Goal: Task Accomplishment & Management: Manage account settings

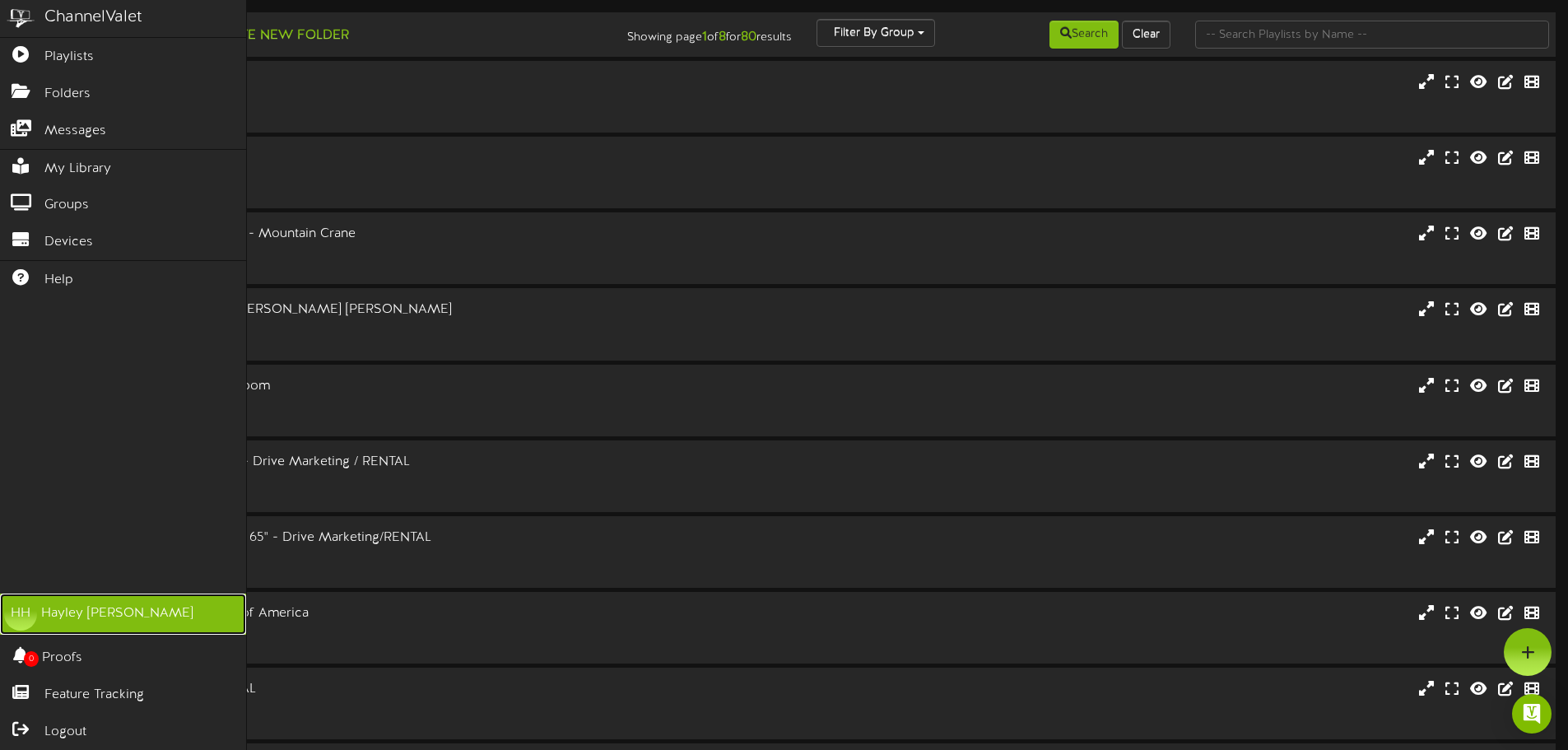
click at [75, 618] on div "Hayley Hautau" at bounding box center [117, 613] width 152 height 19
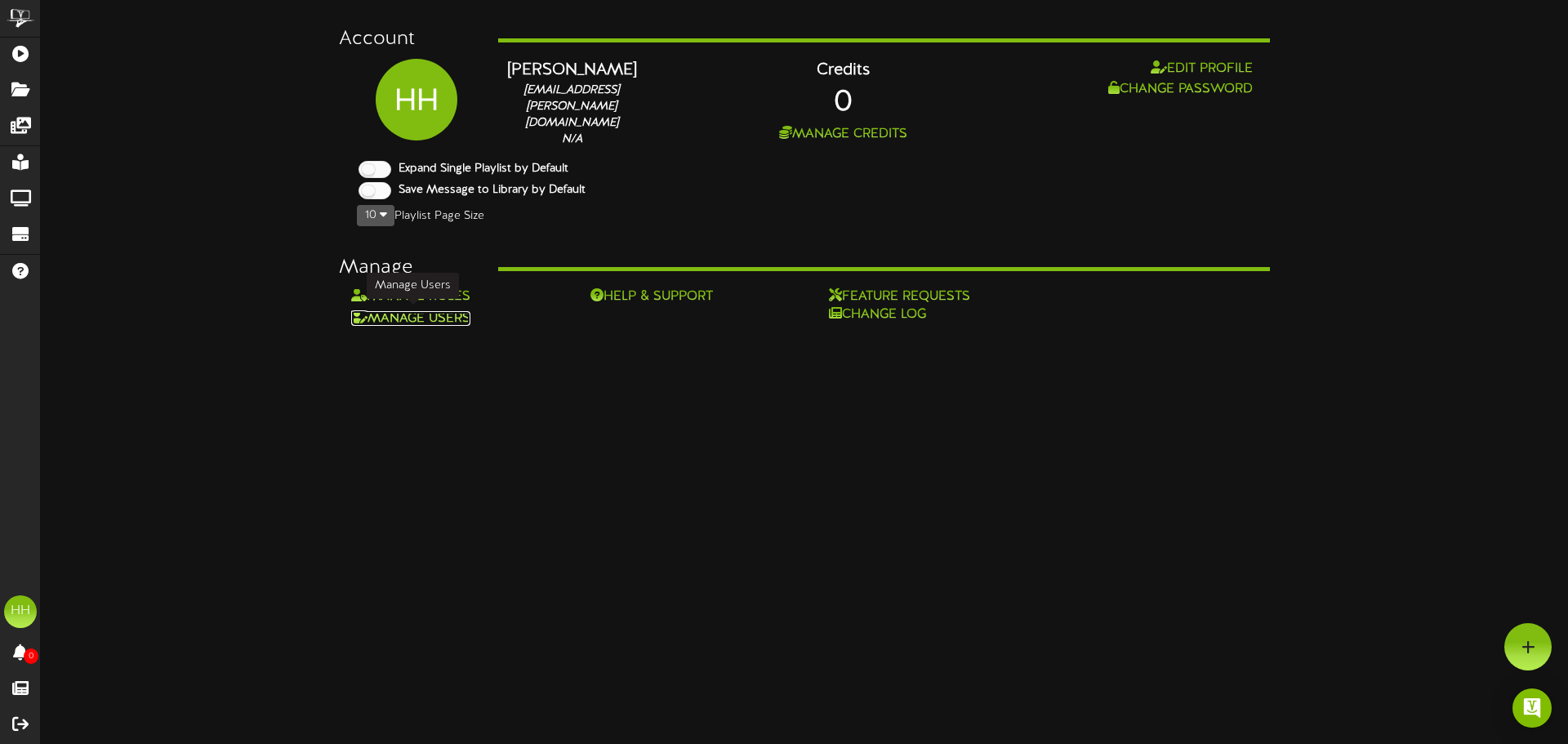
click at [450, 316] on link "Manage Users" at bounding box center [411, 318] width 120 height 15
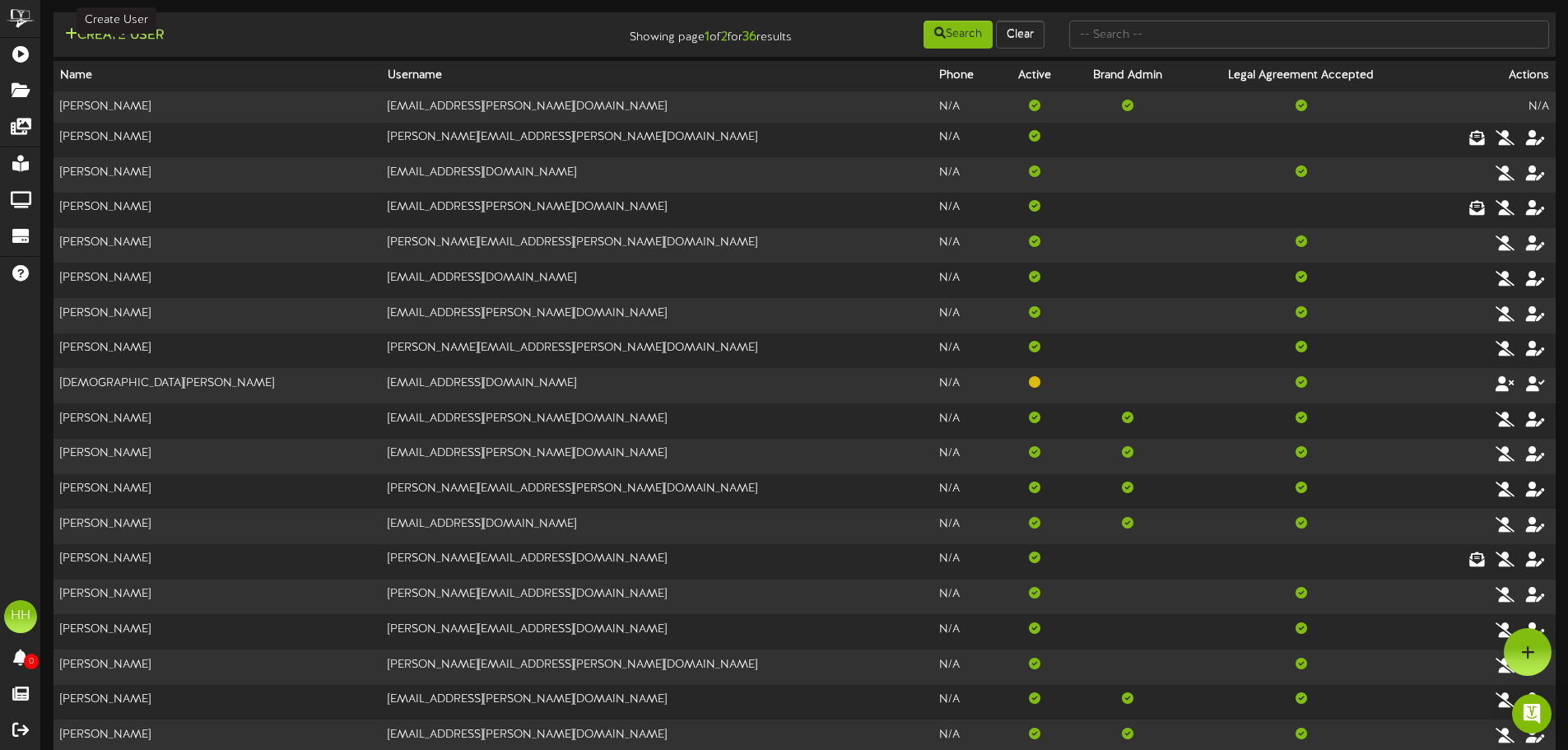
click at [138, 37] on button "Create User" at bounding box center [114, 36] width 109 height 21
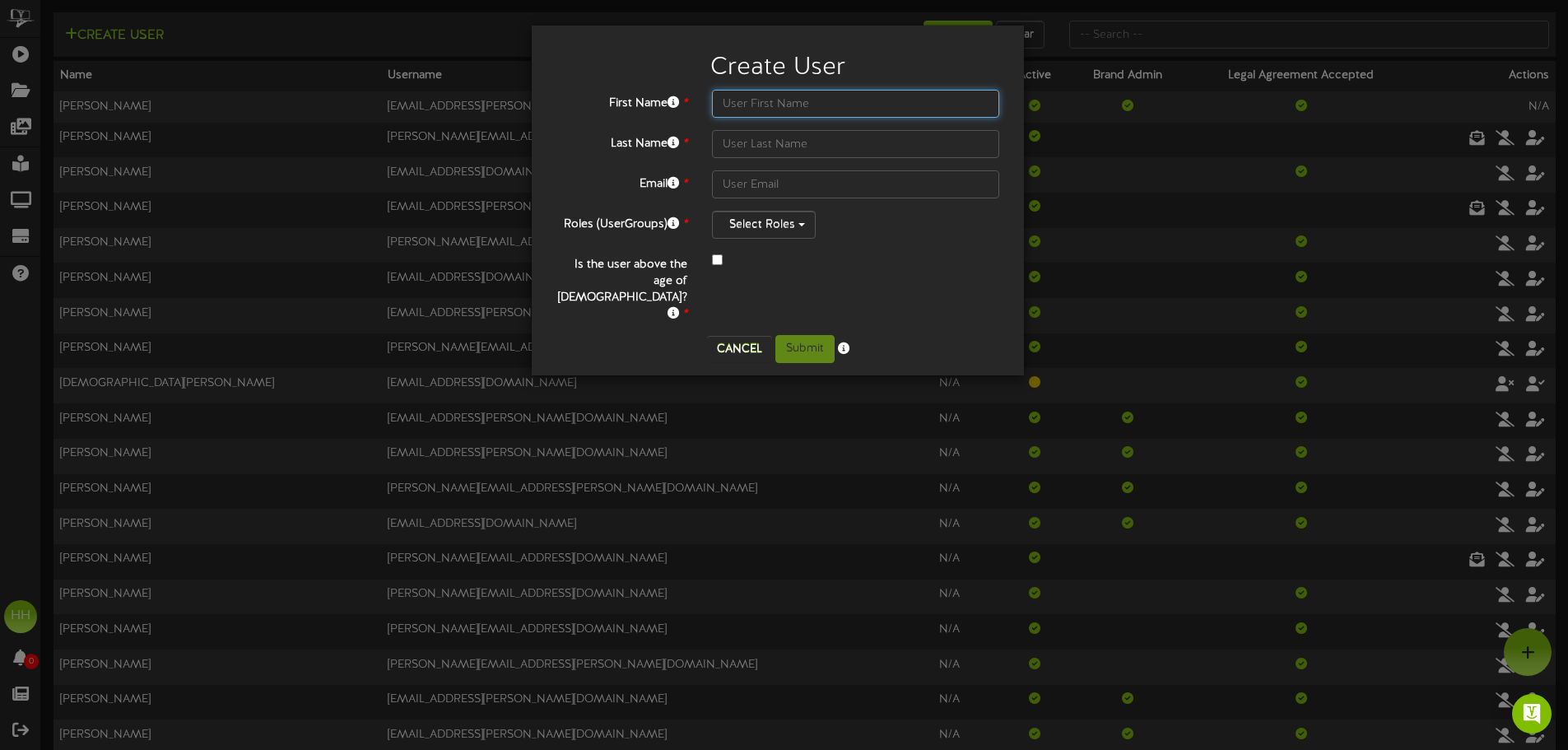
click at [784, 104] on input "text" at bounding box center [856, 104] width 288 height 28
type input "Ade"
type input "Ajayi"
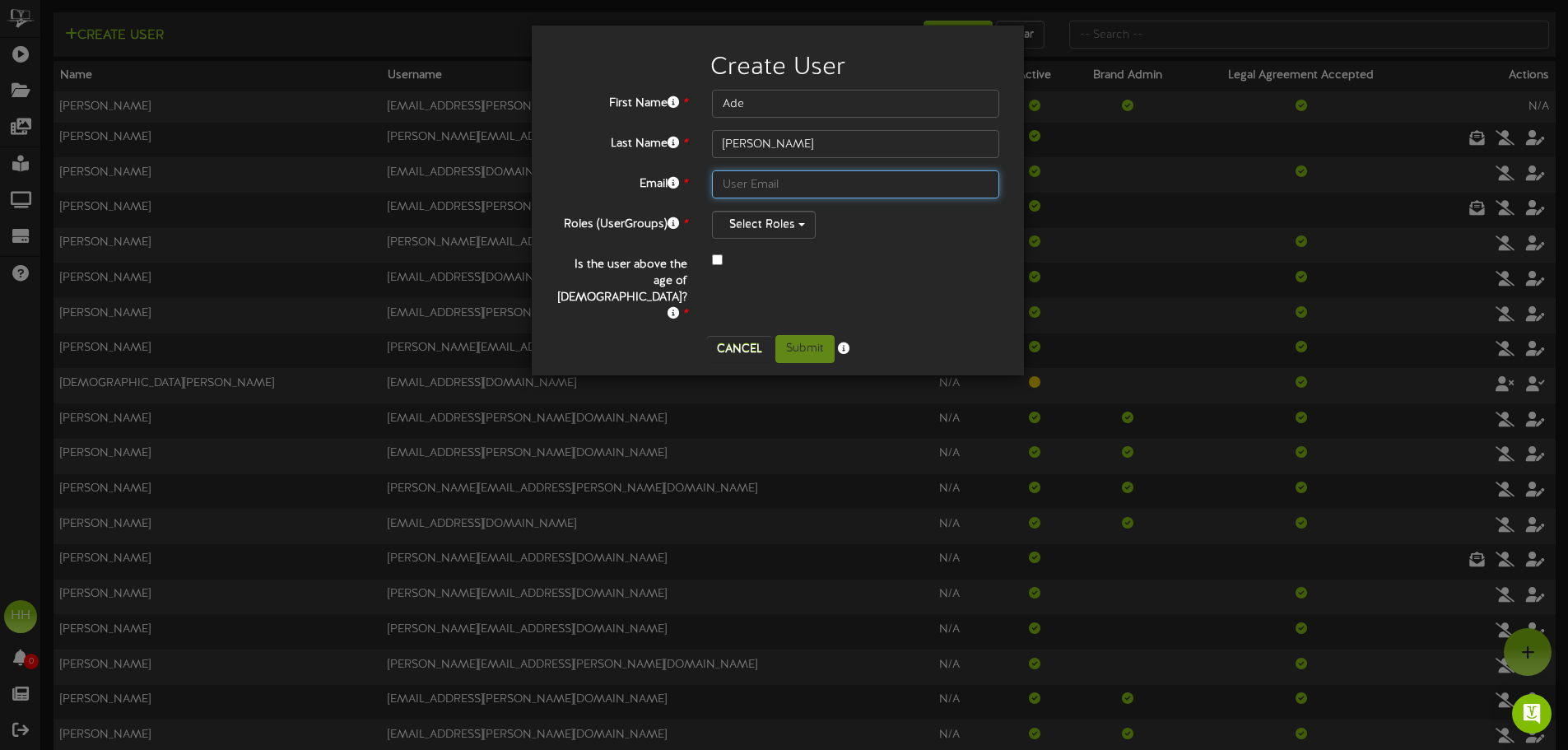
click at [800, 184] on input "text" at bounding box center [856, 184] width 288 height 28
paste input "ade.ajayi@teamseg.com"
type input "ade.ajayi@teamseg.com"
click at [787, 228] on button "Select Roles" at bounding box center [764, 225] width 104 height 28
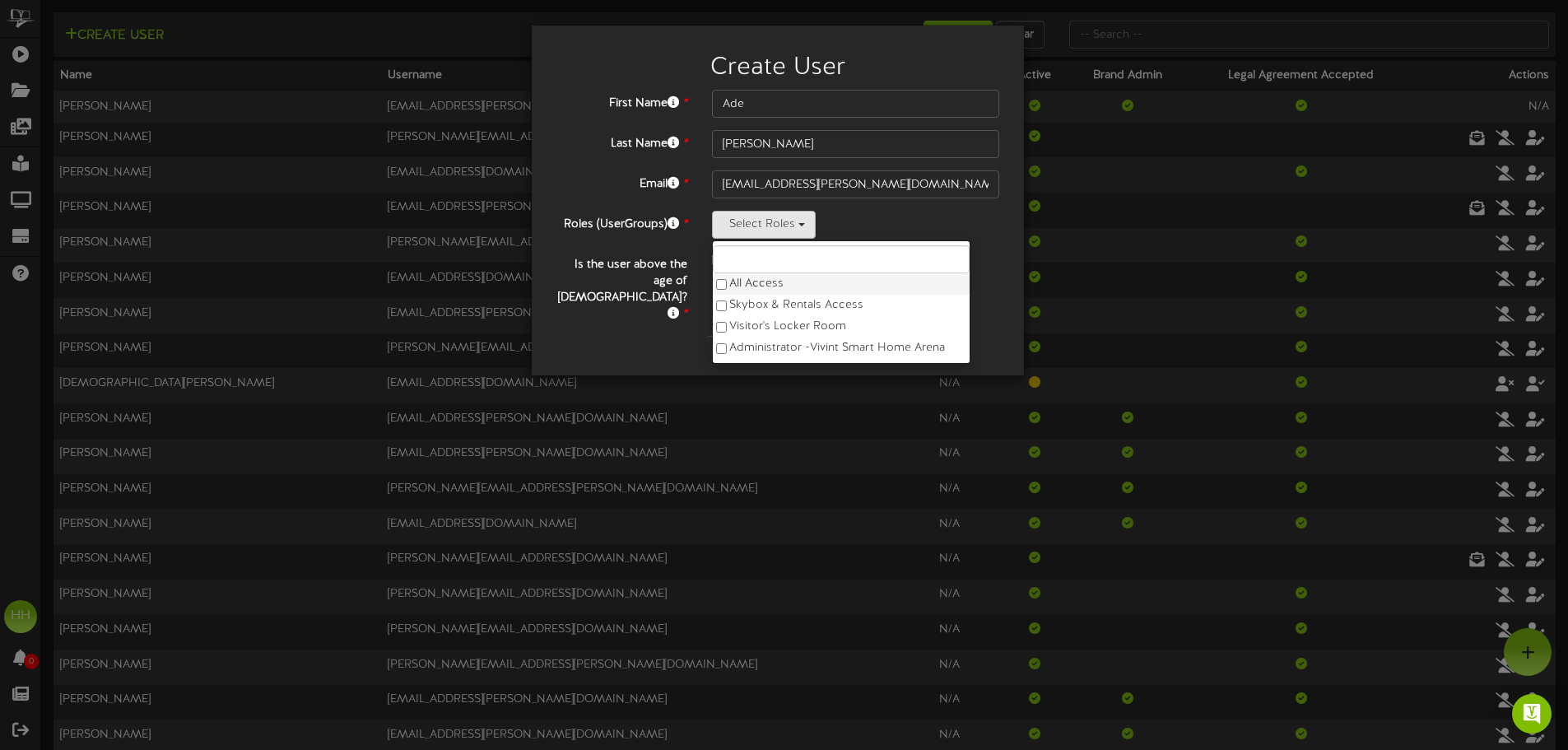
click at [760, 286] on label "All Access" at bounding box center [841, 284] width 257 height 22
click at [897, 223] on div "Select Roles All Access Skybox & Rentals Access Visitor's Locker Room Administr…" at bounding box center [856, 225] width 288 height 28
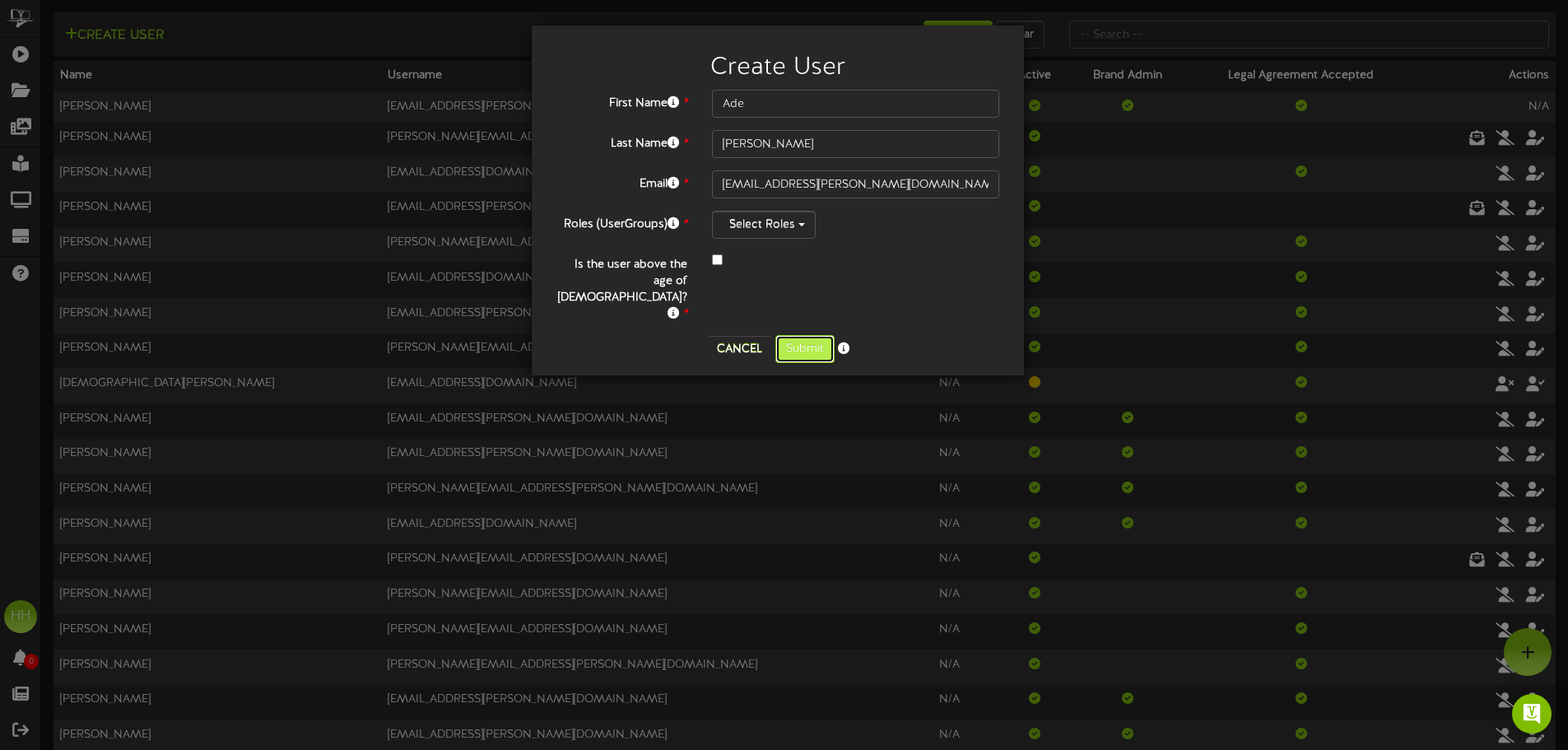
click at [814, 335] on button "Submit" at bounding box center [804, 349] width 59 height 28
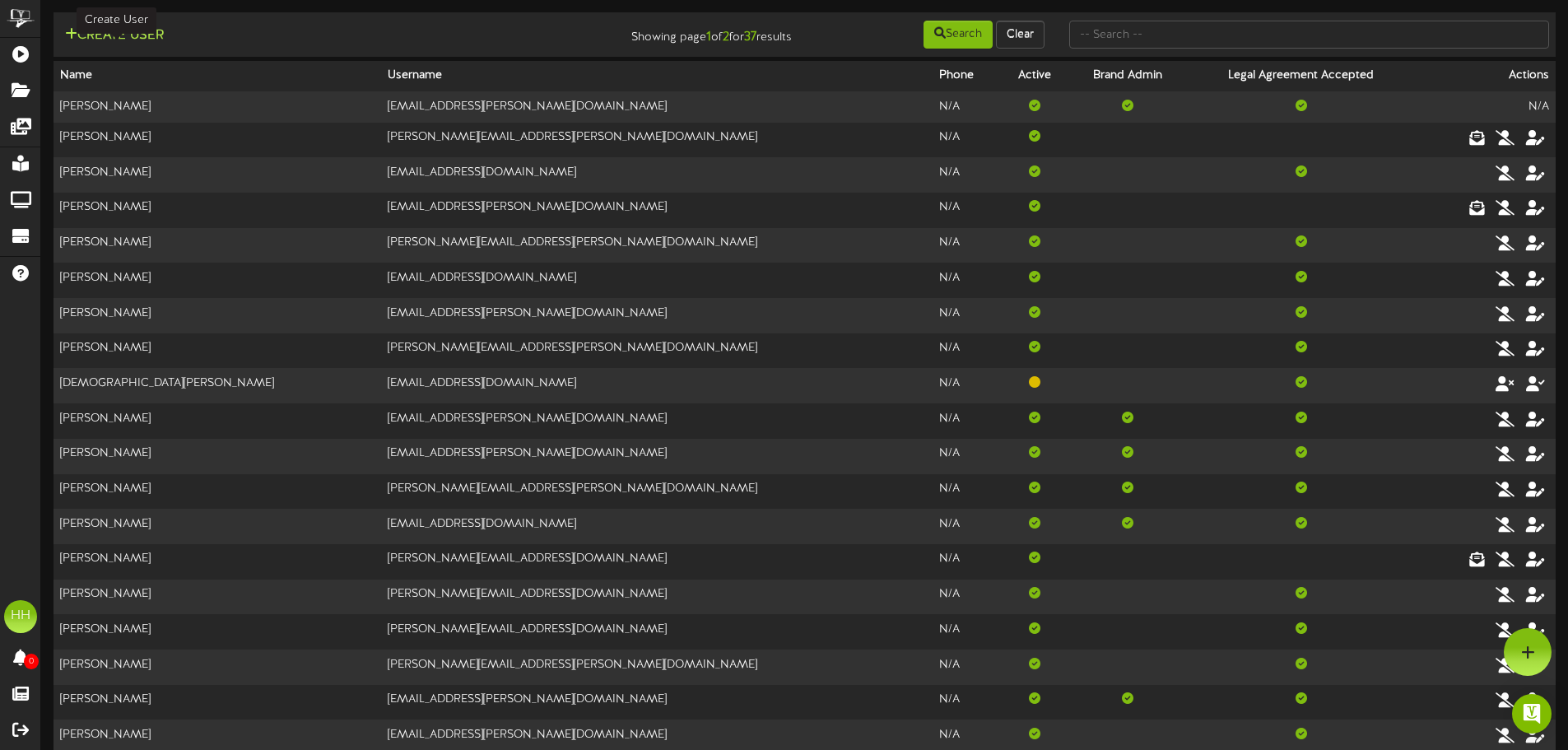
click at [128, 32] on button "Create User" at bounding box center [114, 36] width 109 height 21
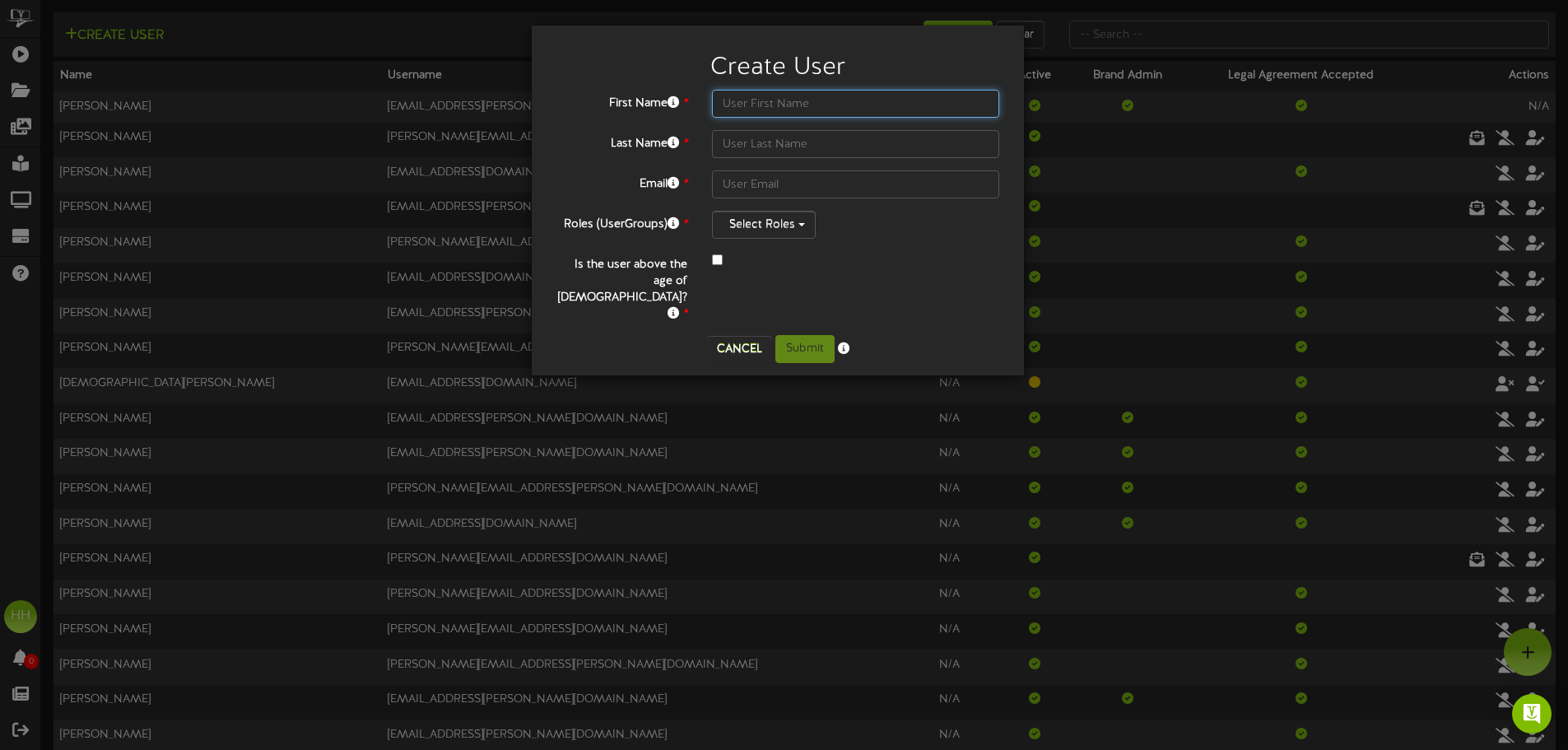
click at [793, 102] on input "text" at bounding box center [856, 104] width 288 height 28
type input "Brendan"
type input "Nguyen"
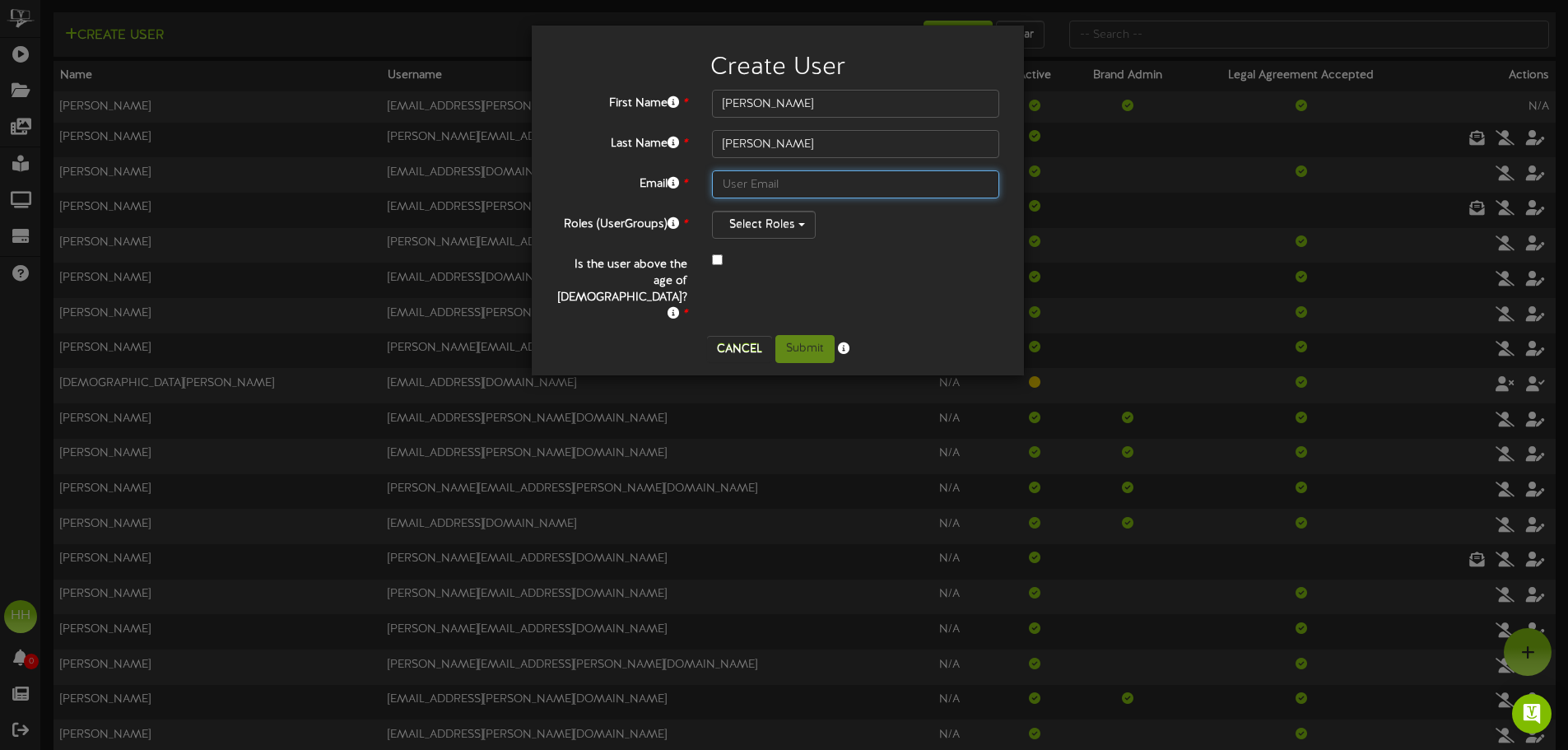
paste input "brendan.nguyen@teamseg.com"
type input "brendan.nguyen@teamseg.com"
click at [810, 230] on button "Select Roles" at bounding box center [764, 225] width 104 height 28
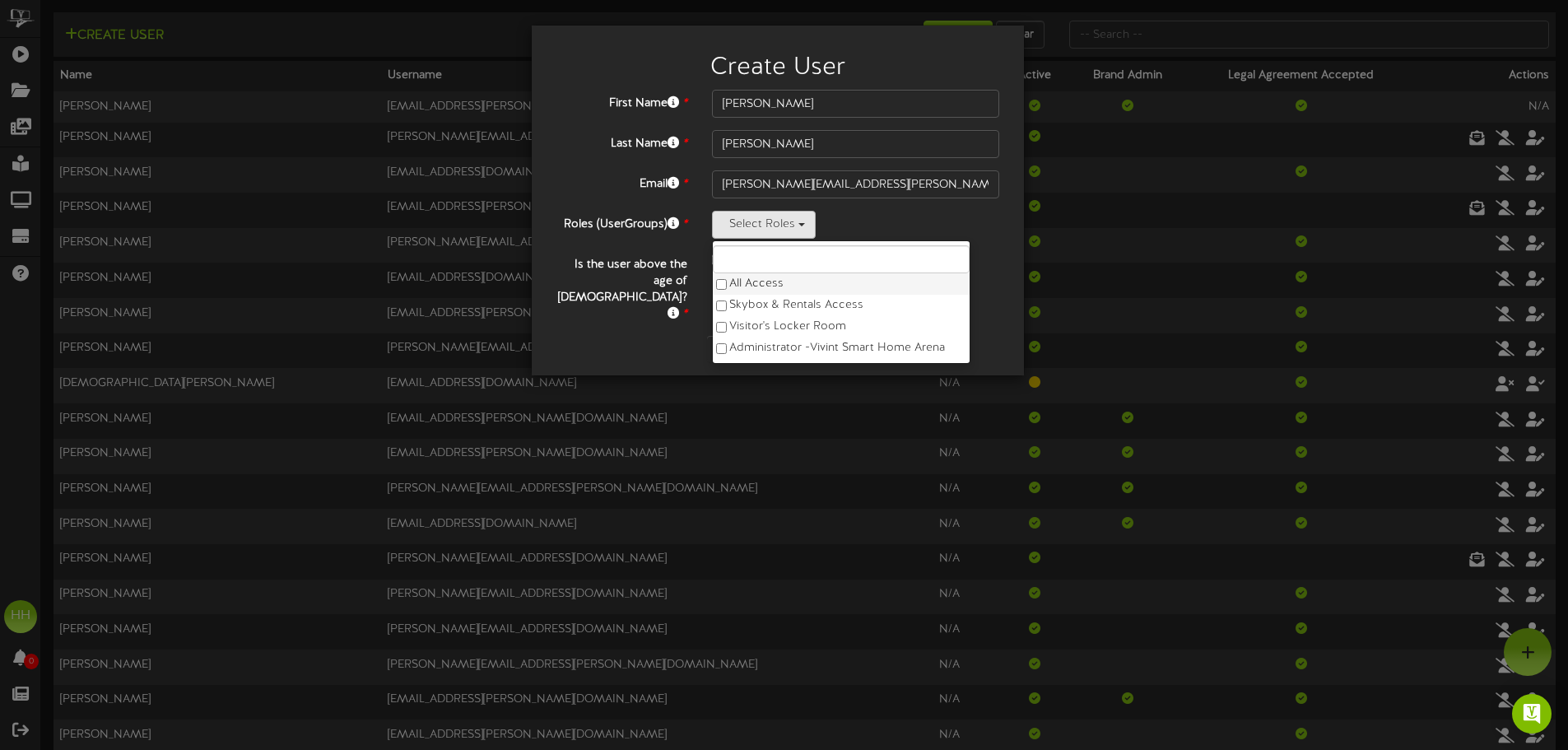
click at [769, 290] on label "All Access" at bounding box center [841, 284] width 257 height 22
click at [650, 237] on div "Roles (UserGroups) * Select Roles All Access Skybox & Rentals Access Visitor's …" at bounding box center [778, 225] width 468 height 28
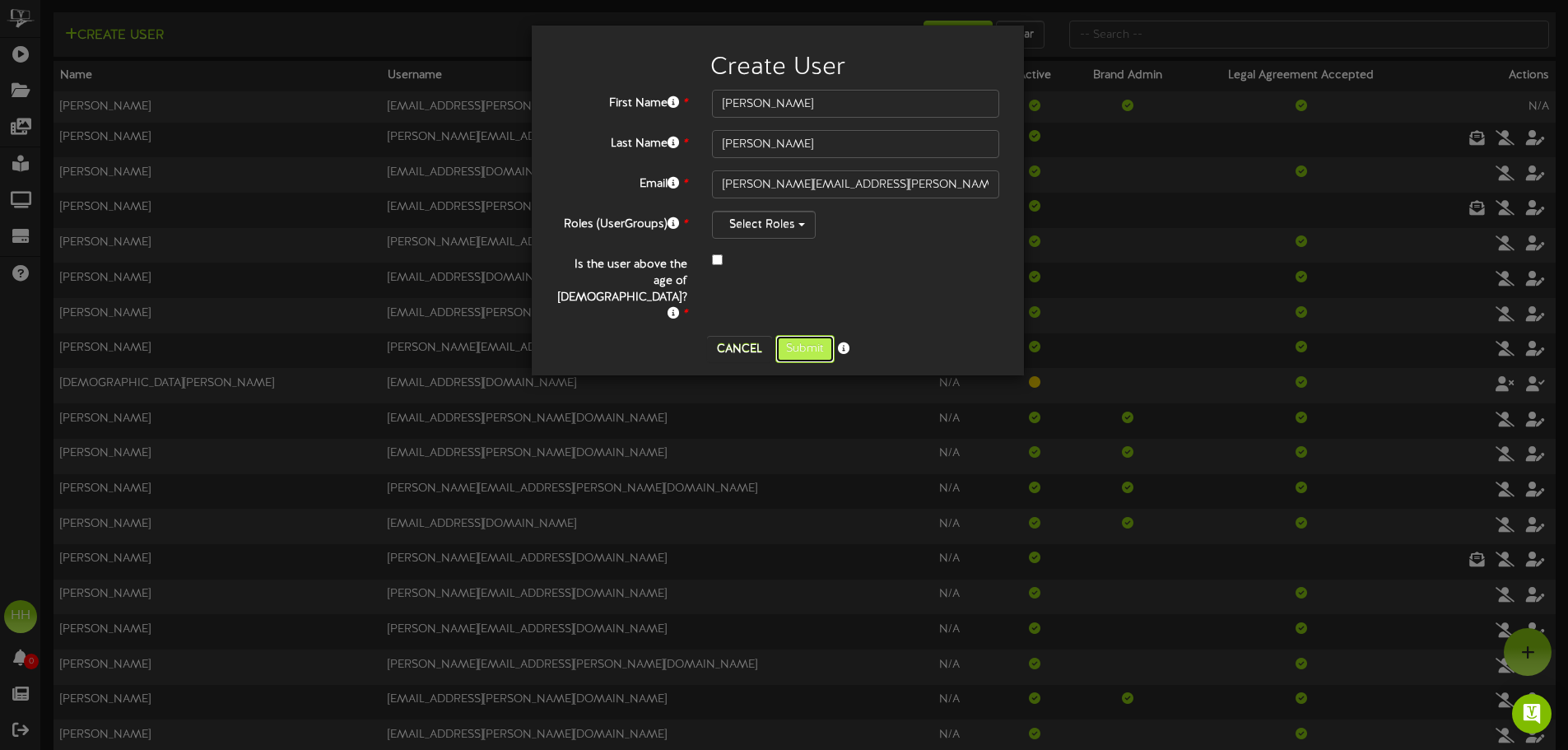
click at [817, 335] on button "Submit" at bounding box center [804, 349] width 59 height 28
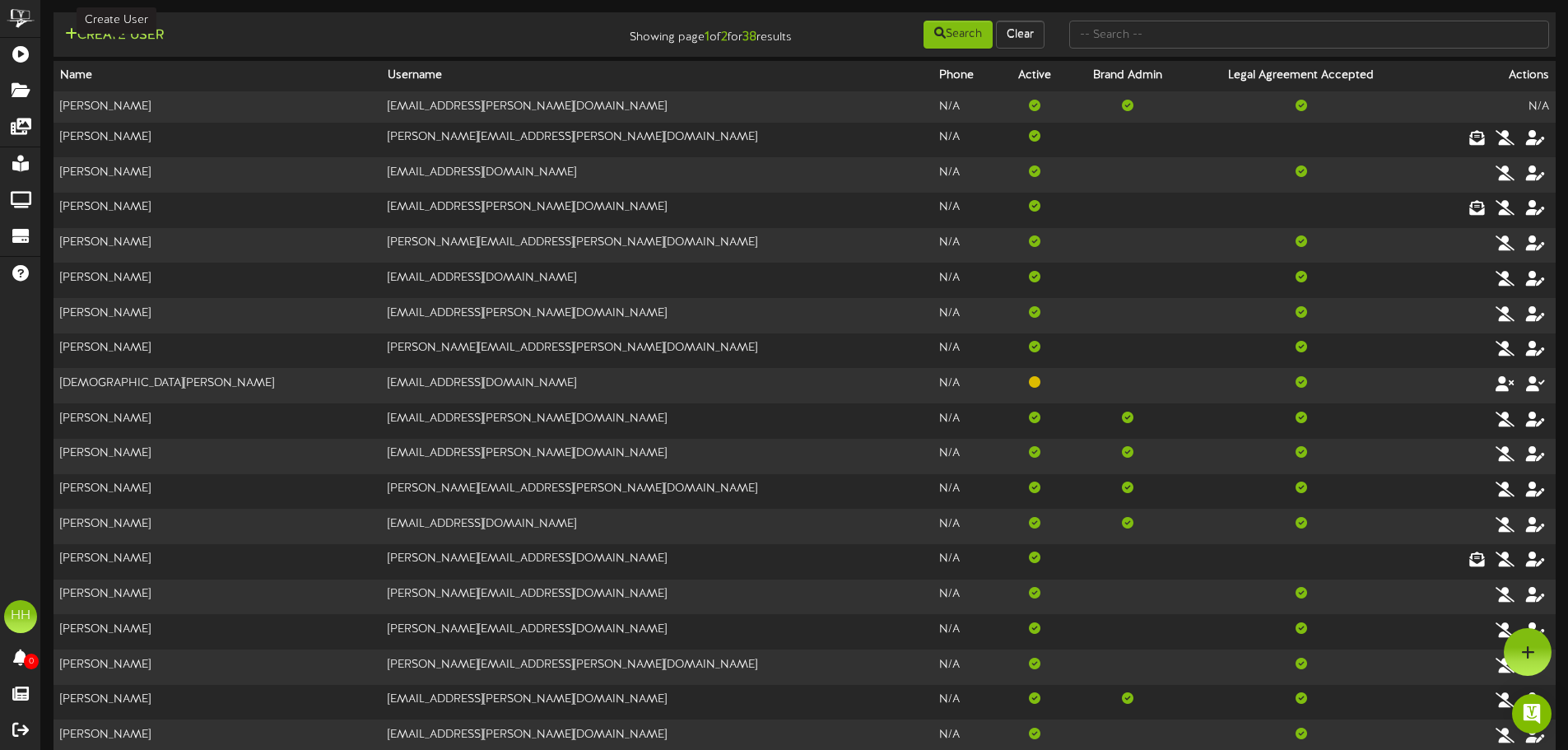
click at [116, 27] on button "Create User" at bounding box center [114, 36] width 109 height 21
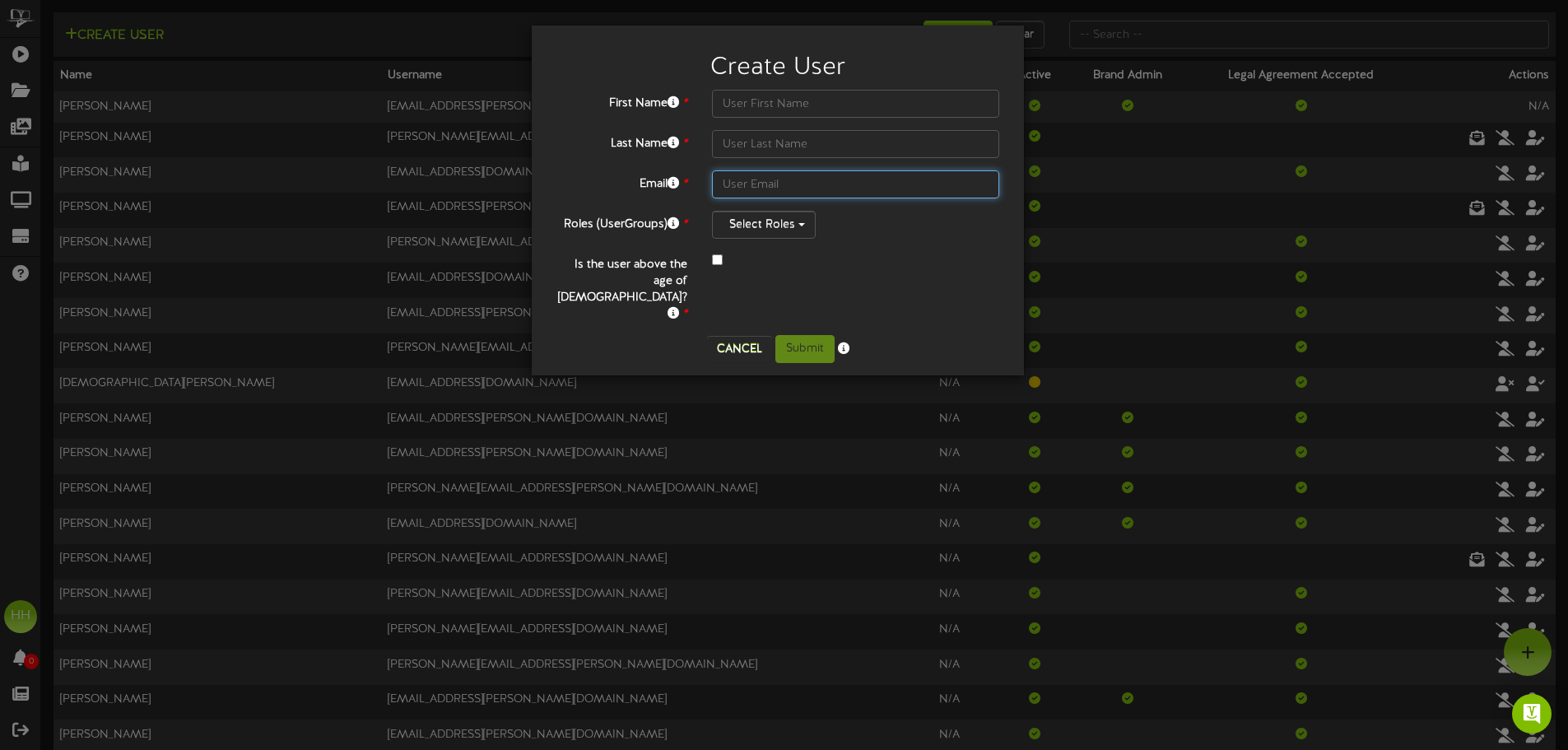
drag, startPoint x: 763, startPoint y: 181, endPoint x: 784, endPoint y: 182, distance: 21.0
click at [763, 181] on input "text" at bounding box center [856, 184] width 288 height 28
paste input "daniela.lombardi@teamseg.com"
type input "daniela.lombardi@teamseg.com"
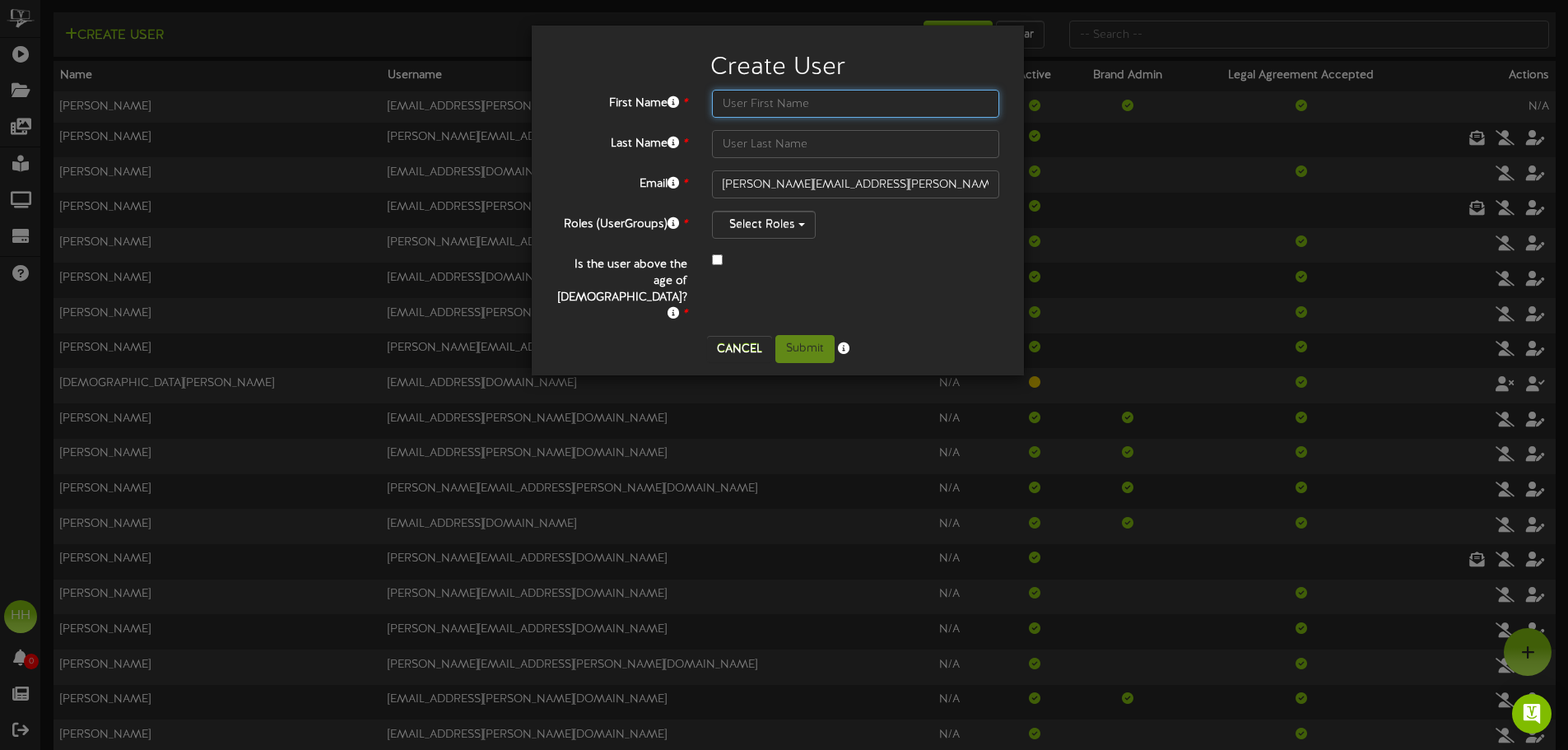
click at [812, 102] on input "text" at bounding box center [856, 104] width 288 height 28
type input "a"
type input "Daniela"
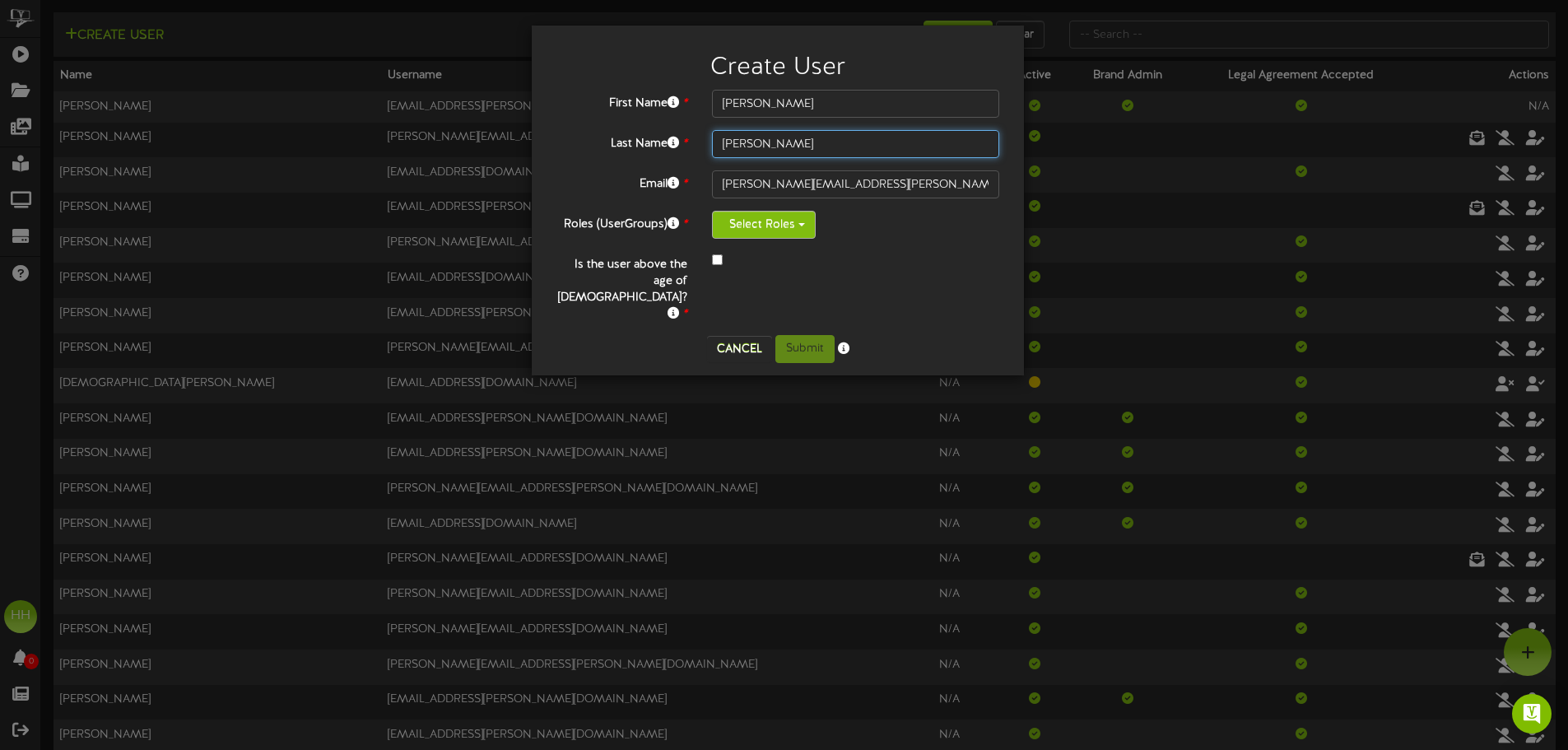
type input "Lombardi"
click at [799, 228] on button "Select Roles" at bounding box center [764, 225] width 104 height 28
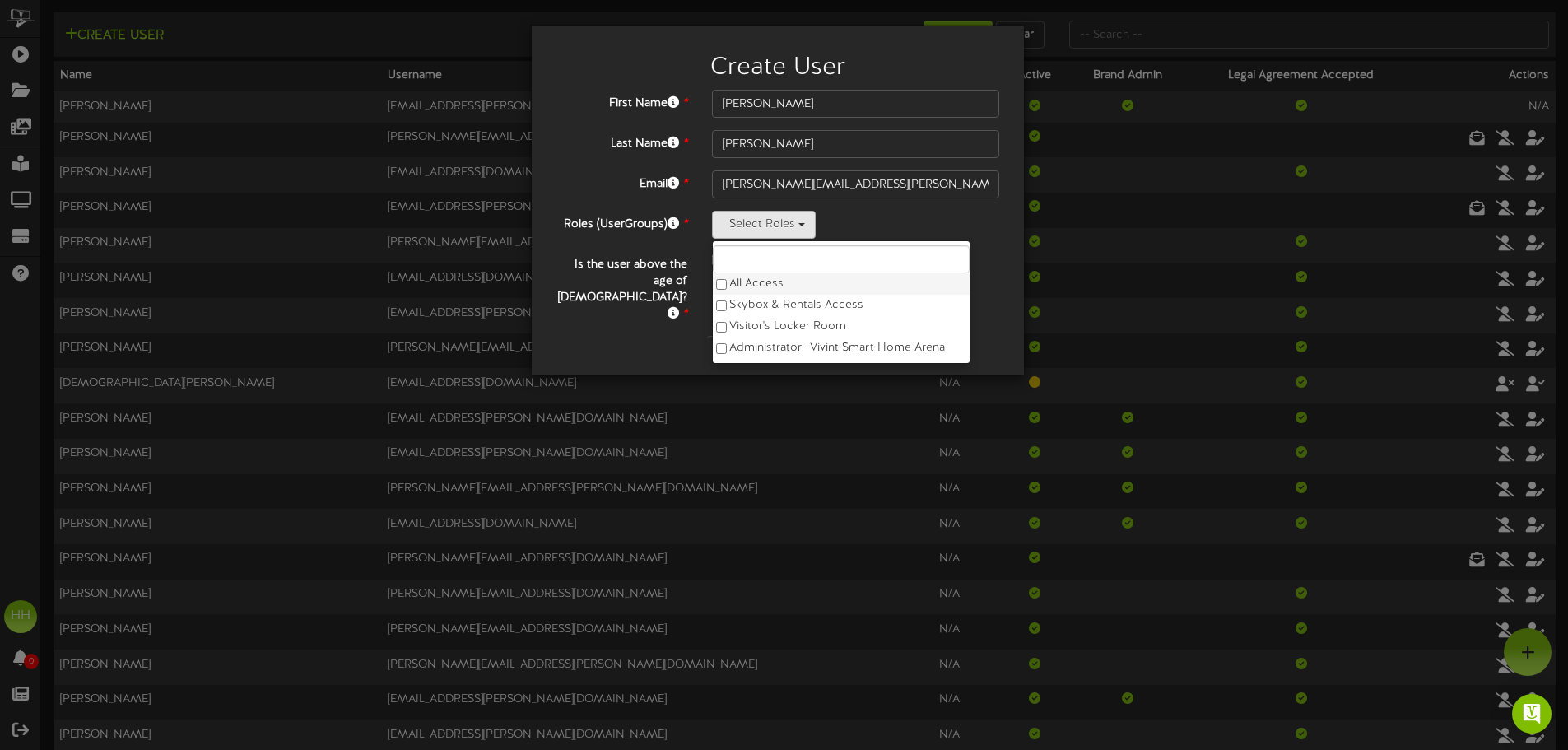
click at [802, 284] on label "All Access" at bounding box center [841, 284] width 257 height 22
click at [590, 230] on label "Roles (UserGroups) *" at bounding box center [622, 222] width 155 height 22
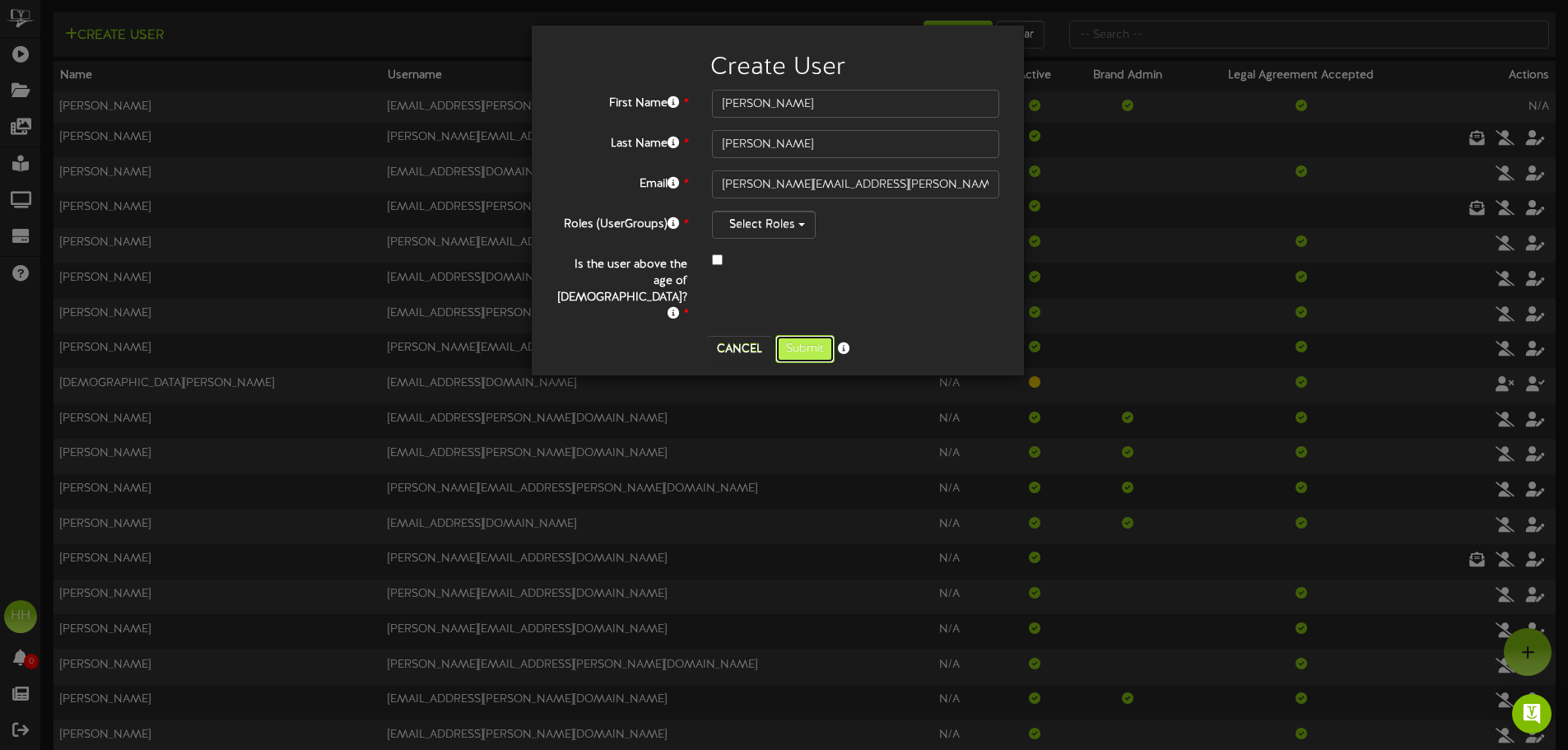
click at [806, 335] on button "Submit" at bounding box center [804, 349] width 59 height 28
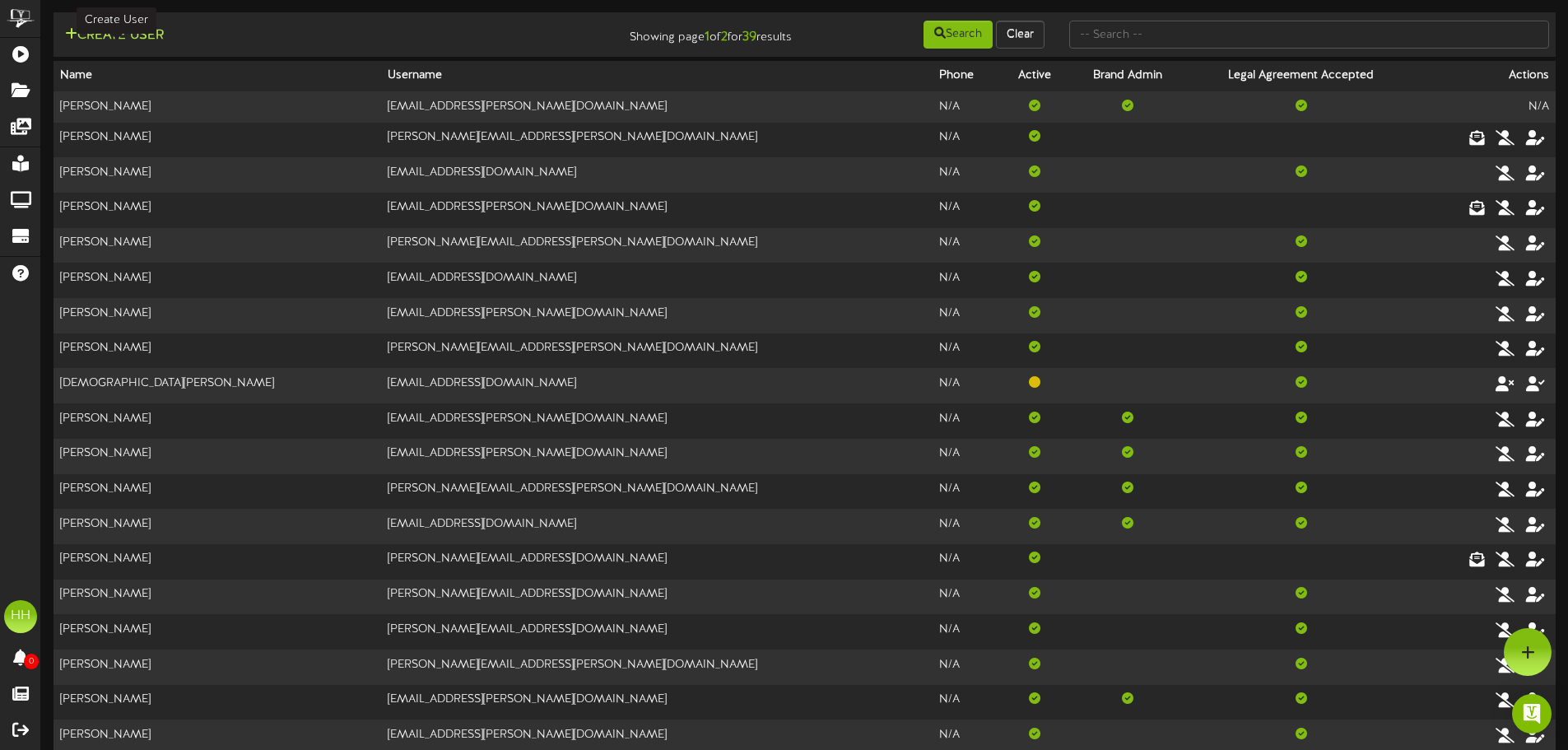
click at [126, 29] on button "Create User" at bounding box center [114, 36] width 109 height 21
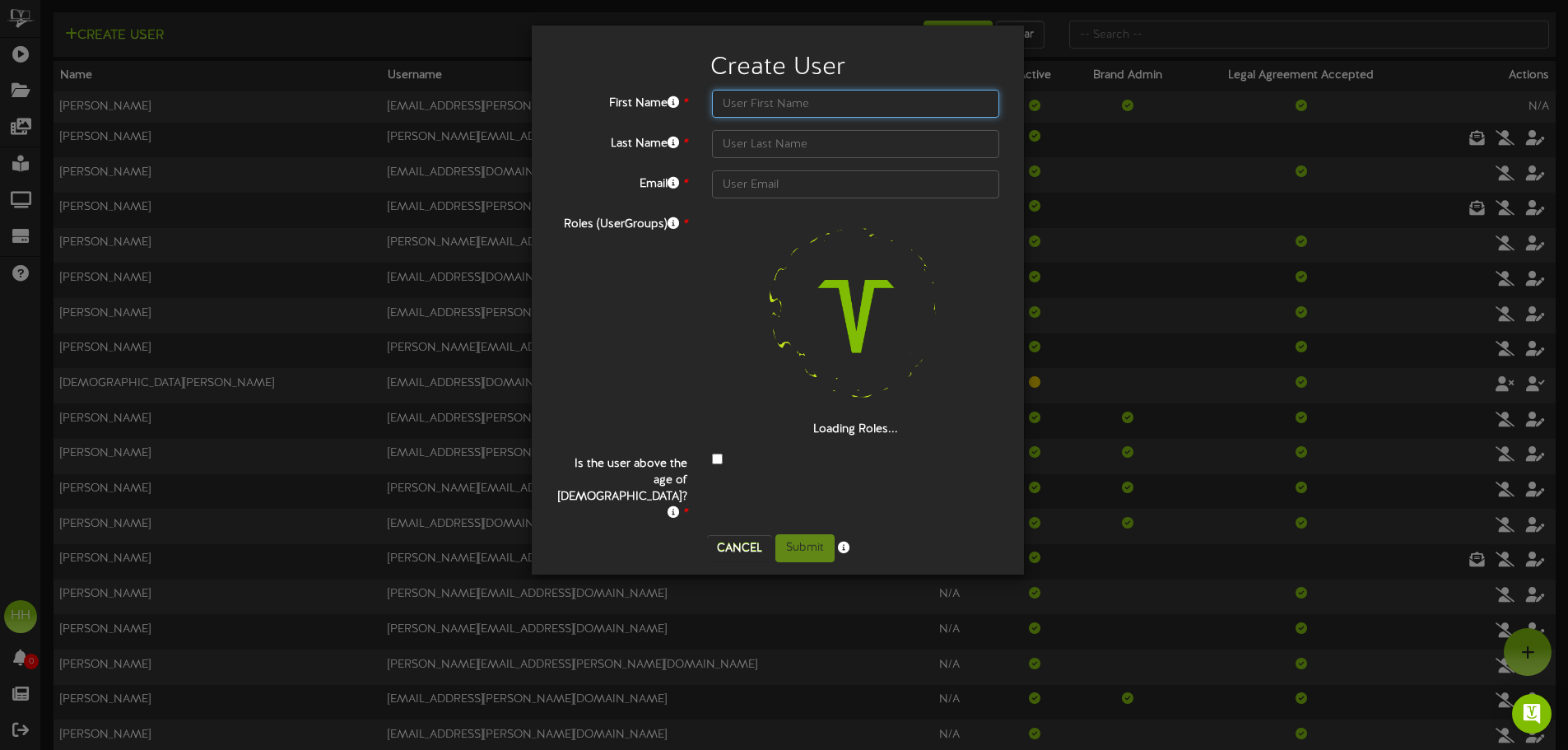
click at [813, 110] on input "text" at bounding box center [856, 104] width 288 height 28
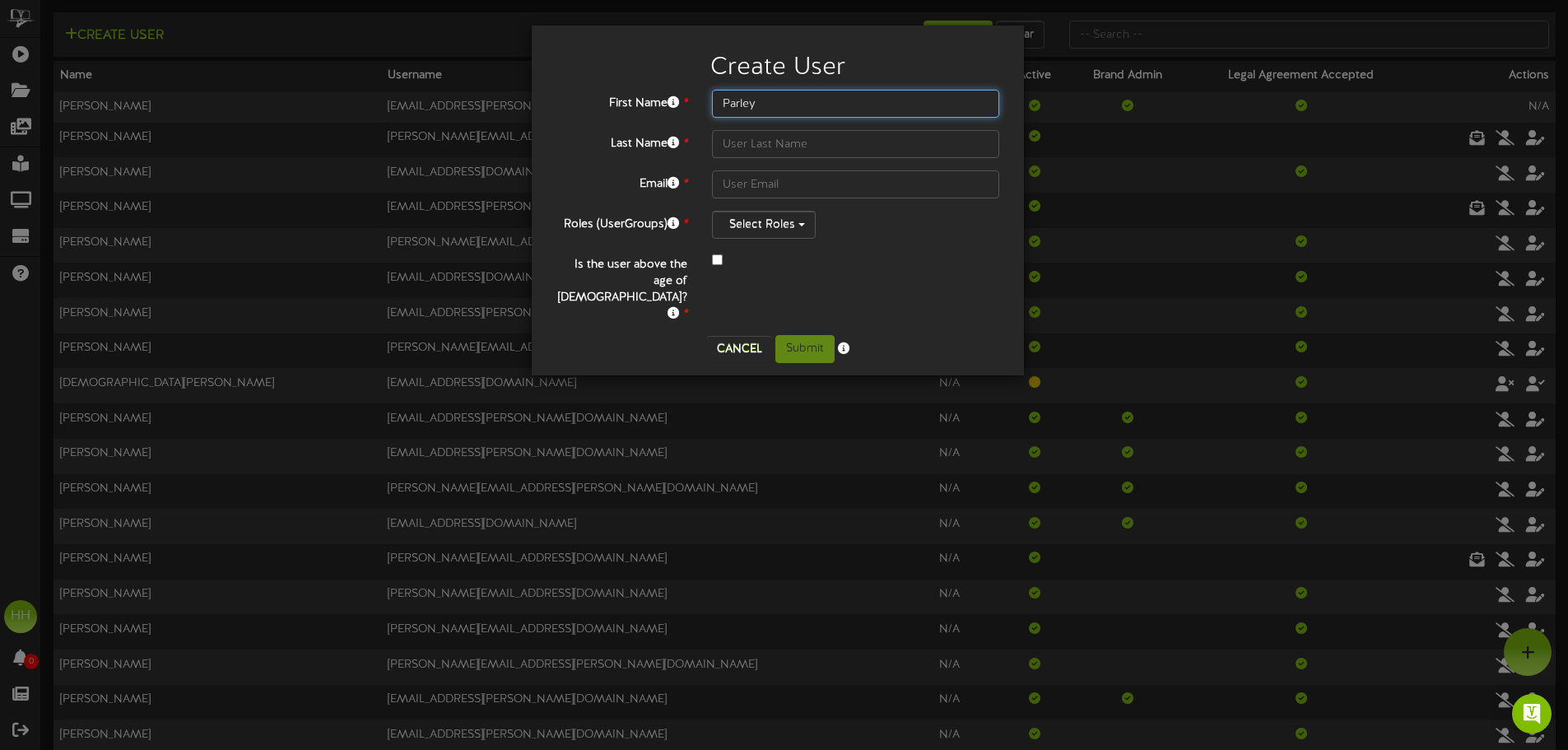
type input "Parley"
type input "Cardon"
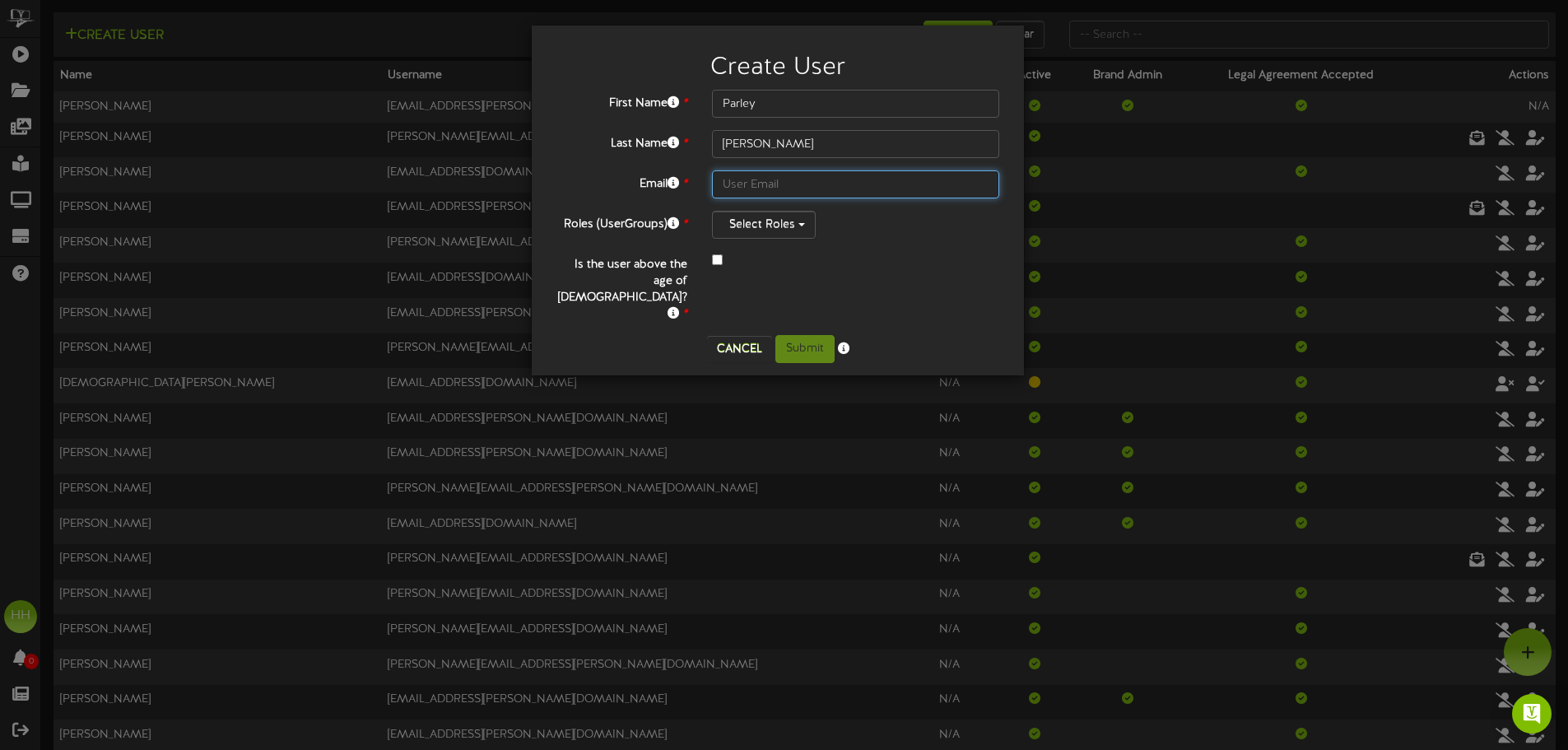
paste input "parley.cardon@teamseg.com"
type input "parley.cardon@teamseg.com"
click at [754, 226] on button "Select Roles" at bounding box center [764, 225] width 104 height 28
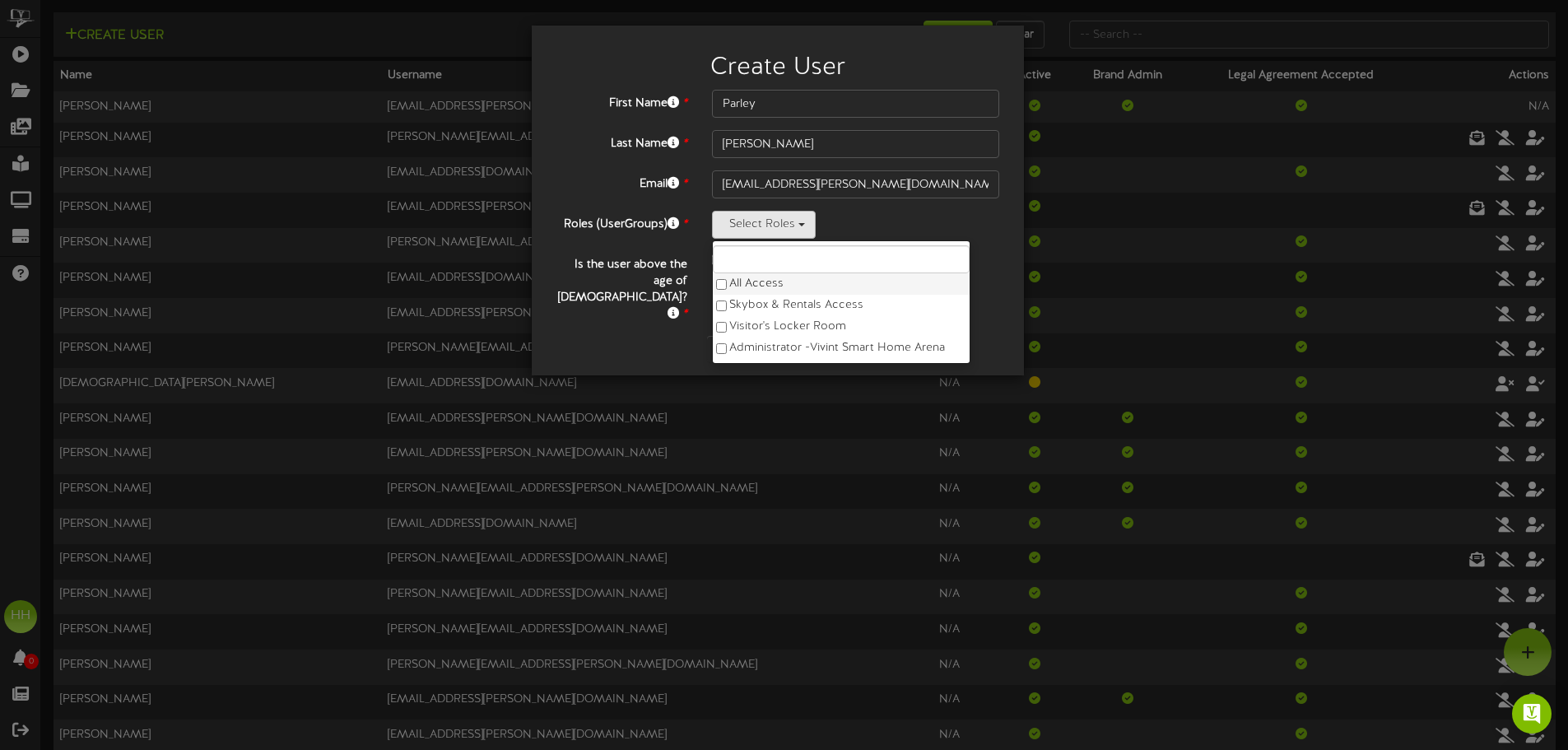
click at [767, 286] on label "All Access" at bounding box center [841, 284] width 257 height 22
click at [622, 193] on div "Email * parley.cardon@teamseg.com" at bounding box center [778, 184] width 468 height 28
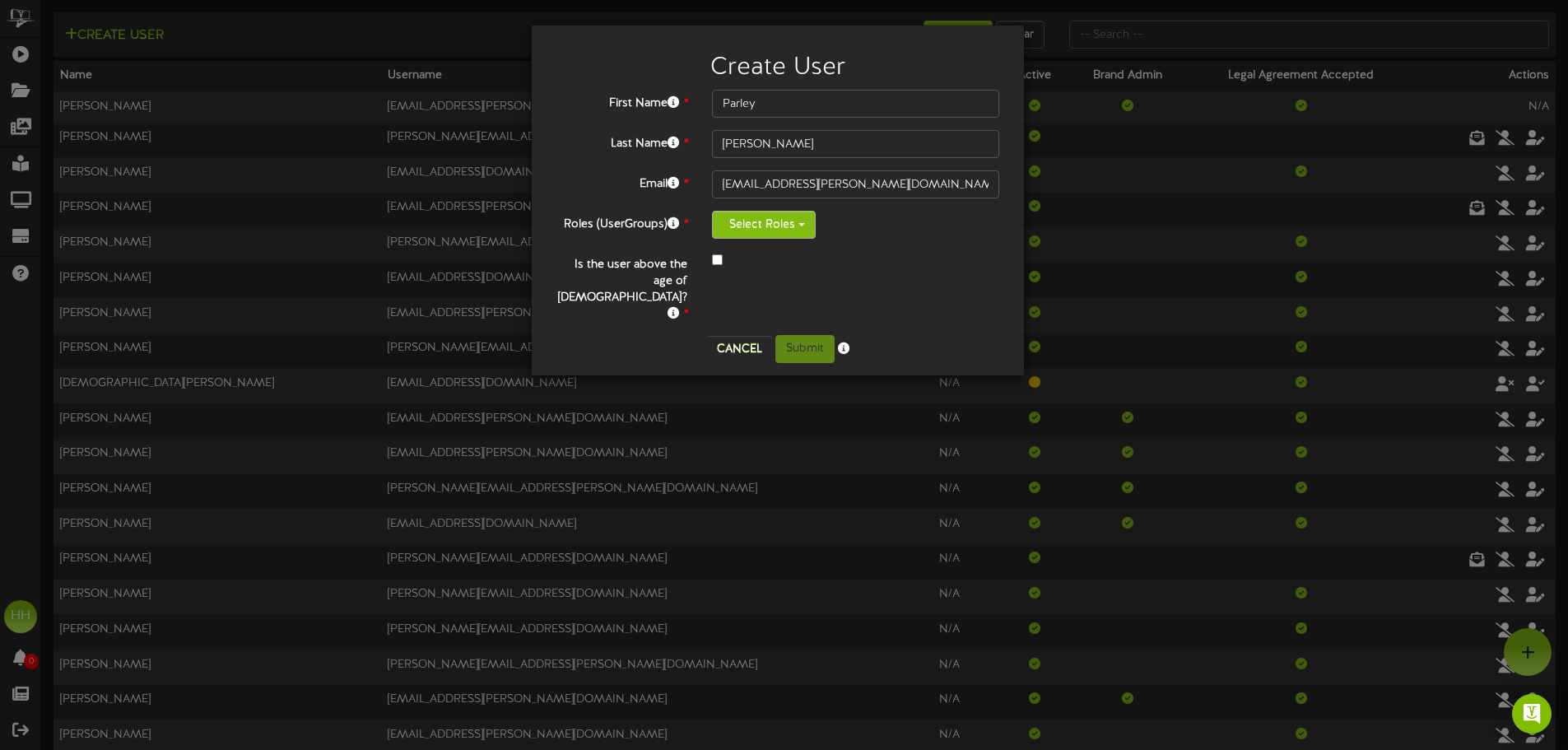
click at [766, 220] on button "Select Roles" at bounding box center [764, 225] width 104 height 28
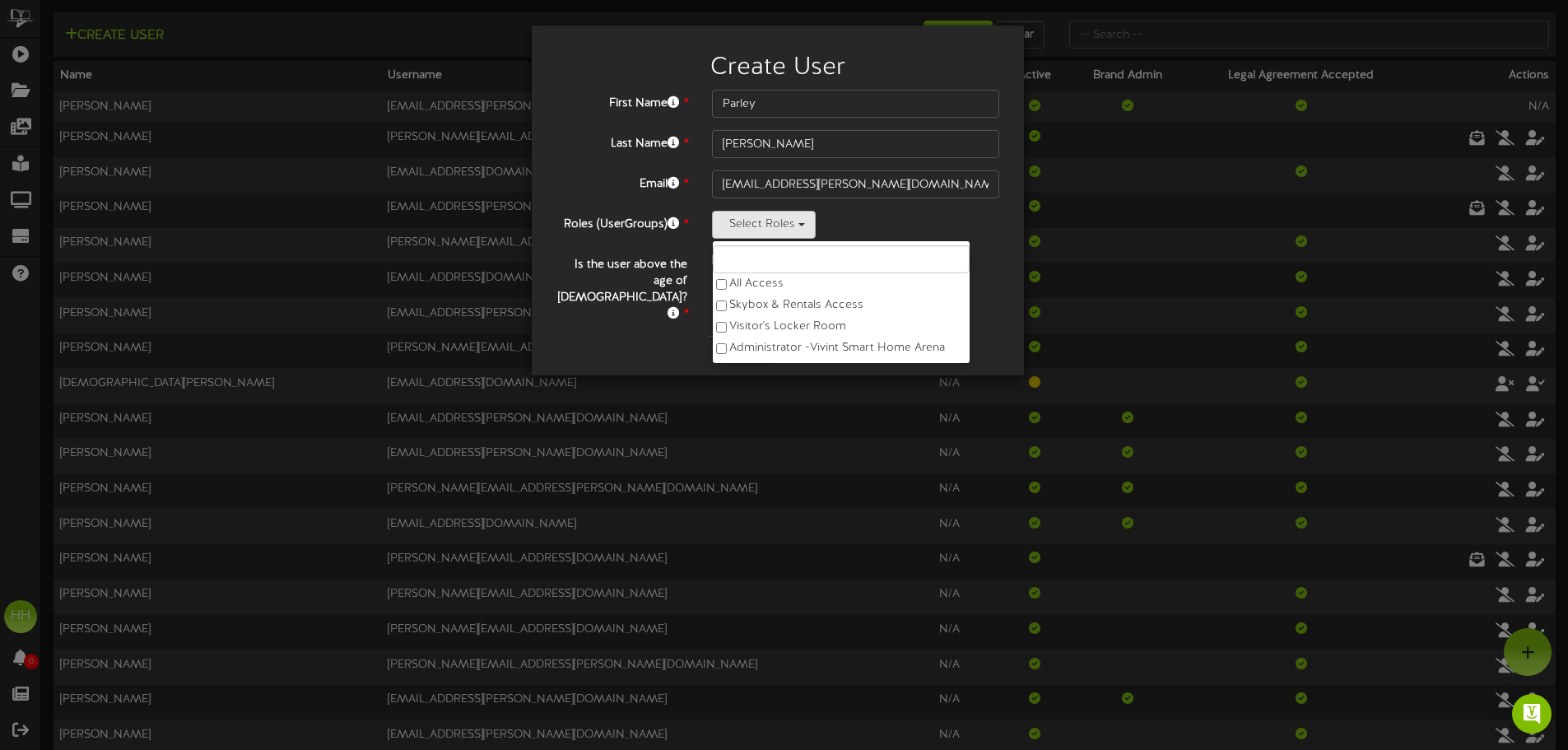
click at [665, 200] on div "First Name * Parley Last Name * Cardon Email * parley.cardon@teamseg.com Roles …" at bounding box center [778, 206] width 443 height 233
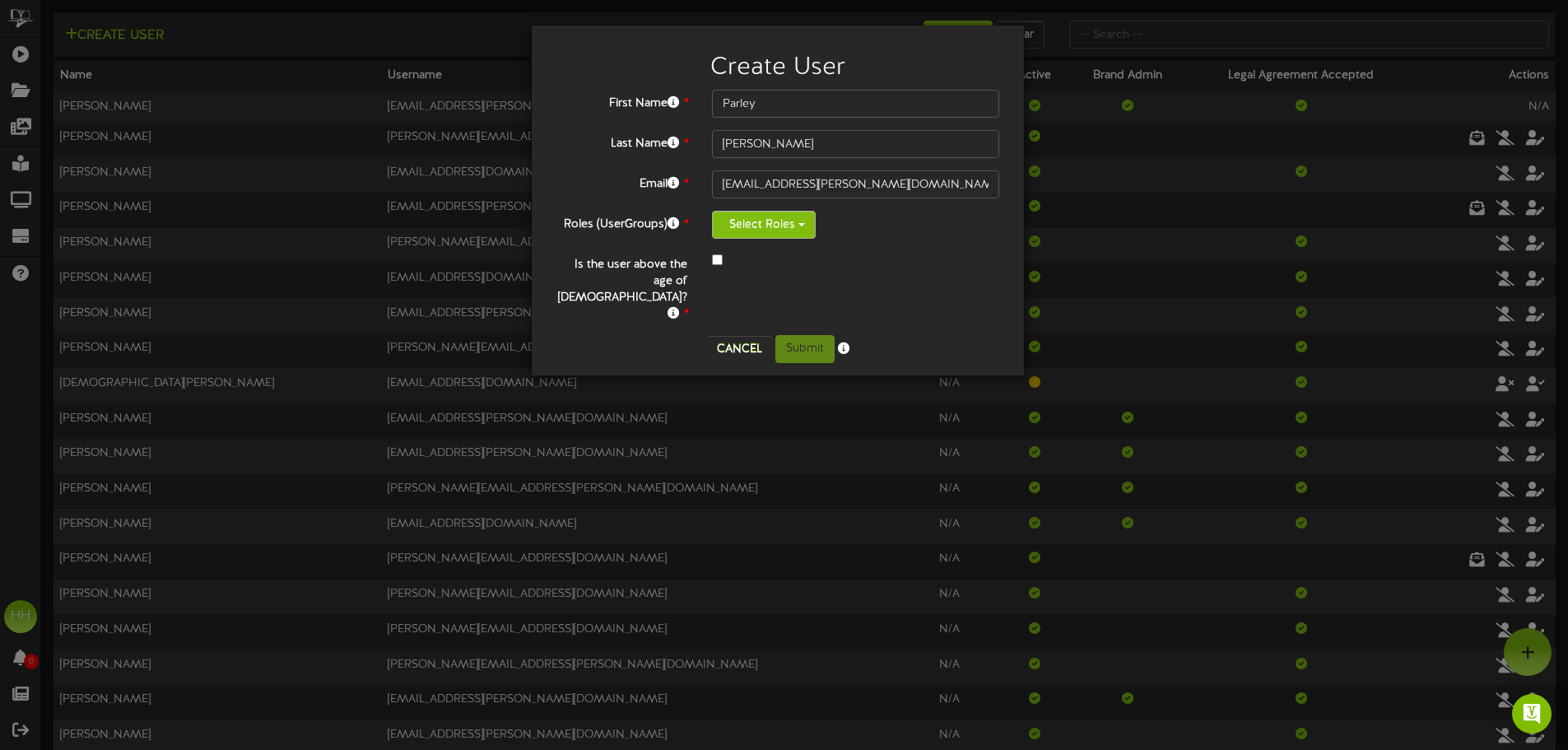
click at [789, 216] on button "Select Roles" at bounding box center [764, 225] width 104 height 28
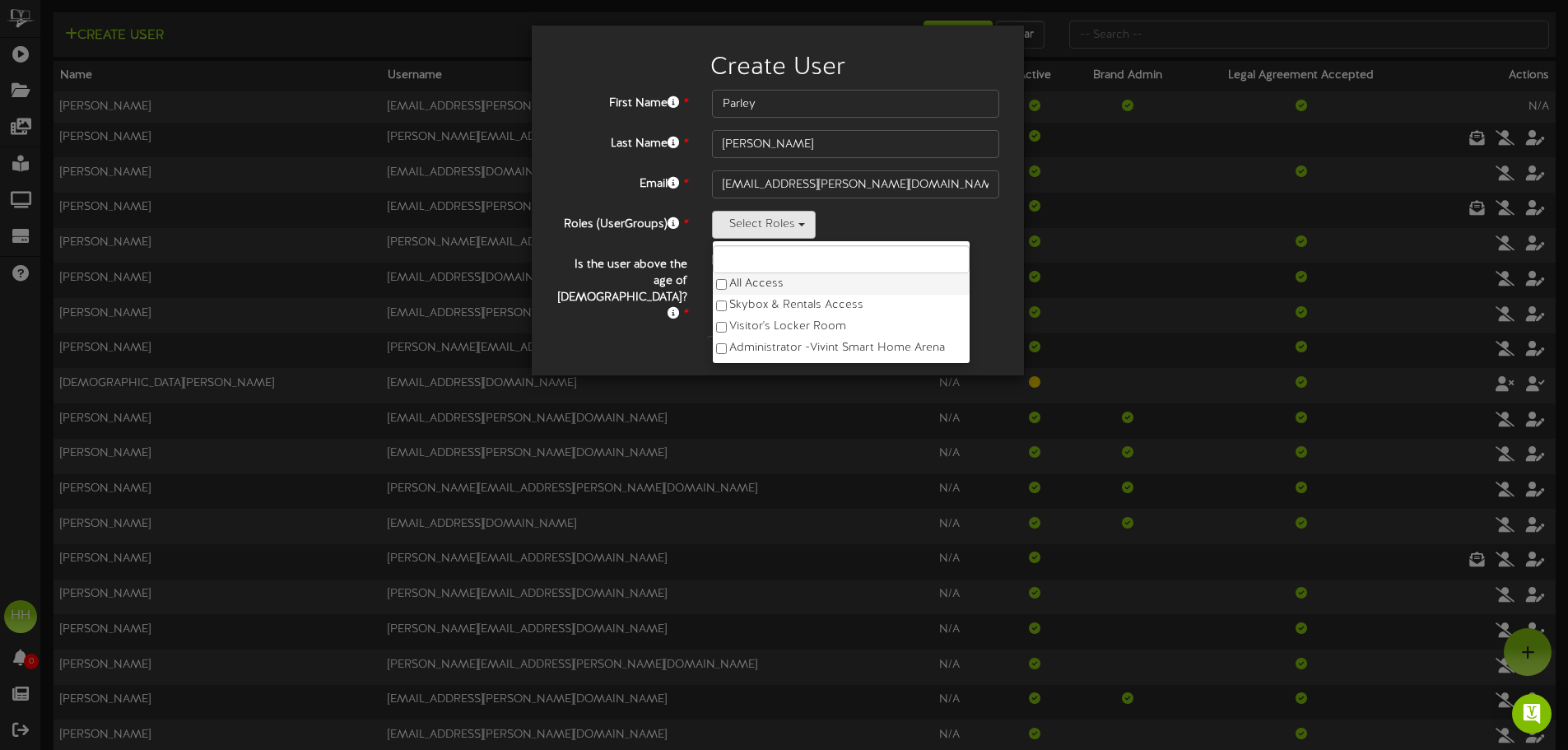
click at [728, 284] on label "All Access" at bounding box center [841, 284] width 257 height 22
click at [769, 282] on label "All Access" at bounding box center [841, 284] width 257 height 22
click at [836, 208] on div "First Name * Parley Last Name * Cardon Email * parley.cardon@teamseg.com Roles …" at bounding box center [778, 206] width 443 height 233
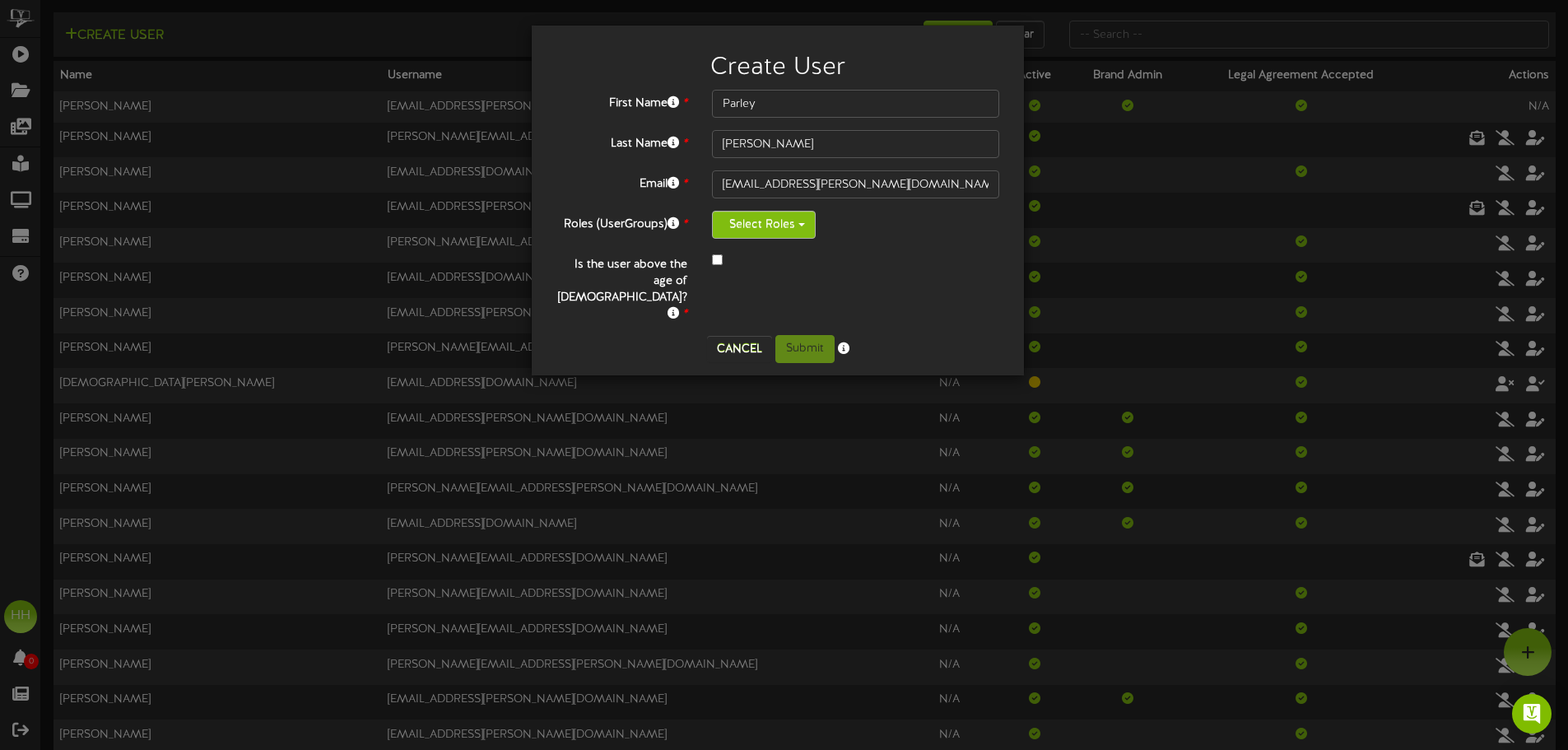
click at [767, 229] on button "Select Roles" at bounding box center [764, 225] width 104 height 28
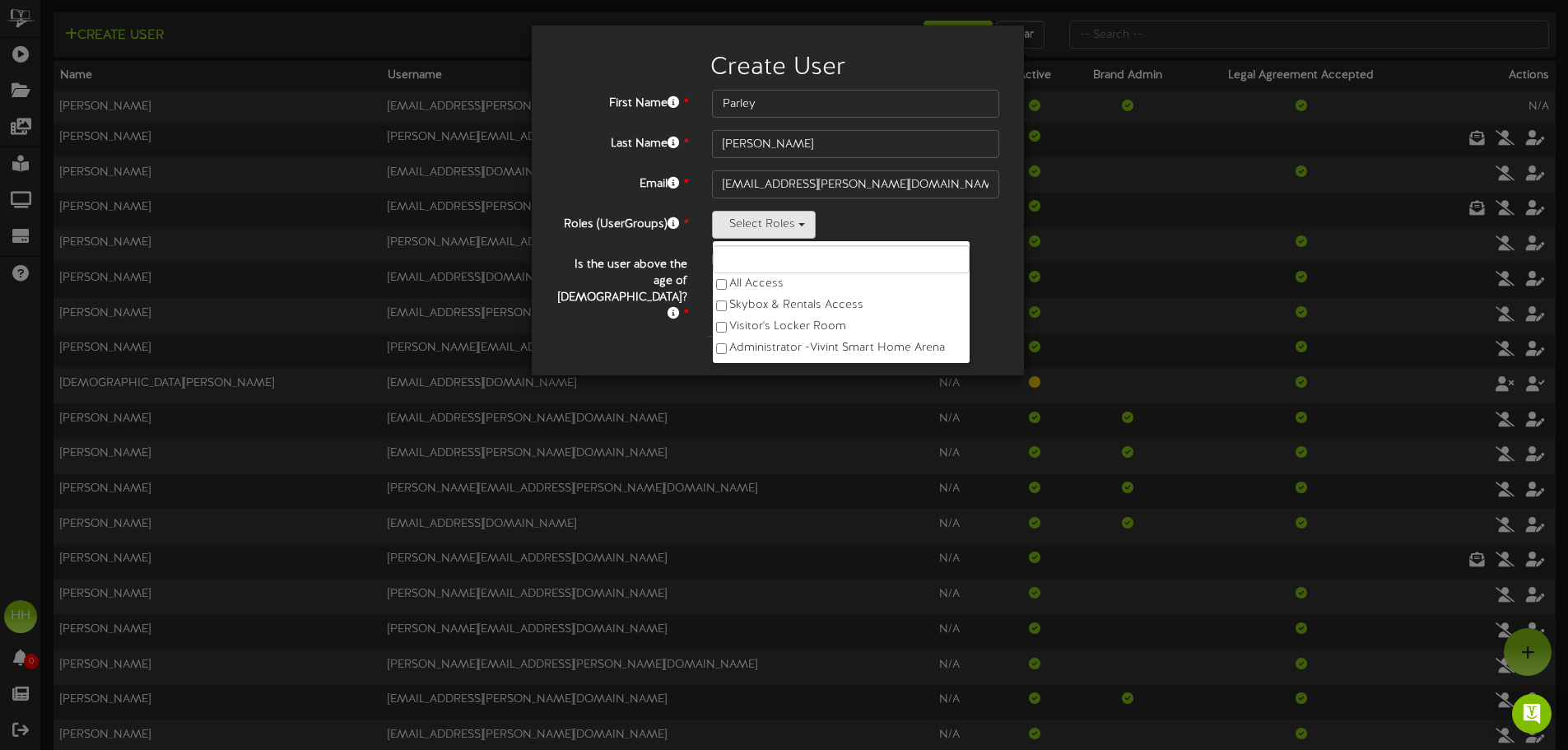
click at [632, 179] on label "Email *" at bounding box center [622, 181] width 155 height 22
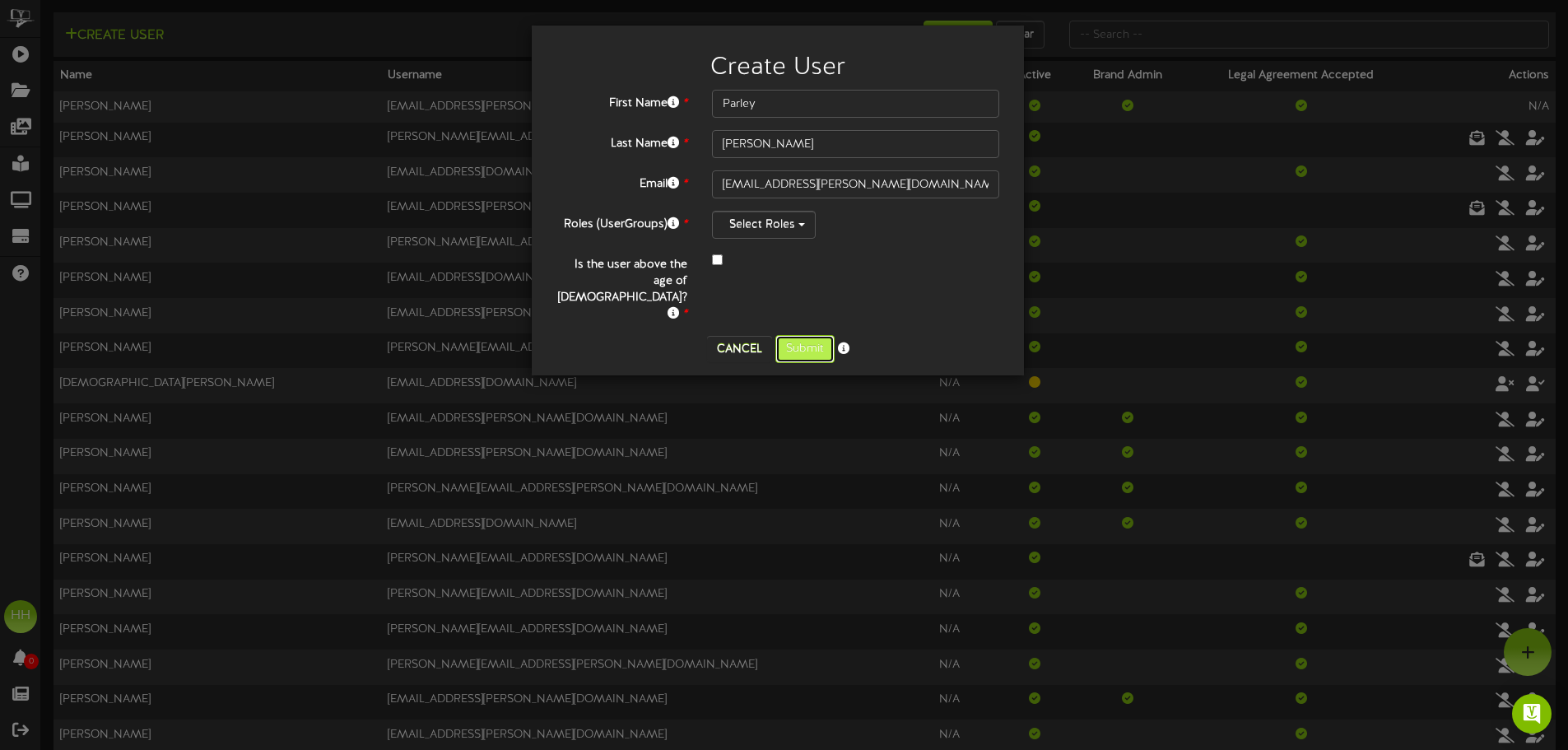
click at [803, 335] on button "Submit" at bounding box center [804, 349] width 59 height 28
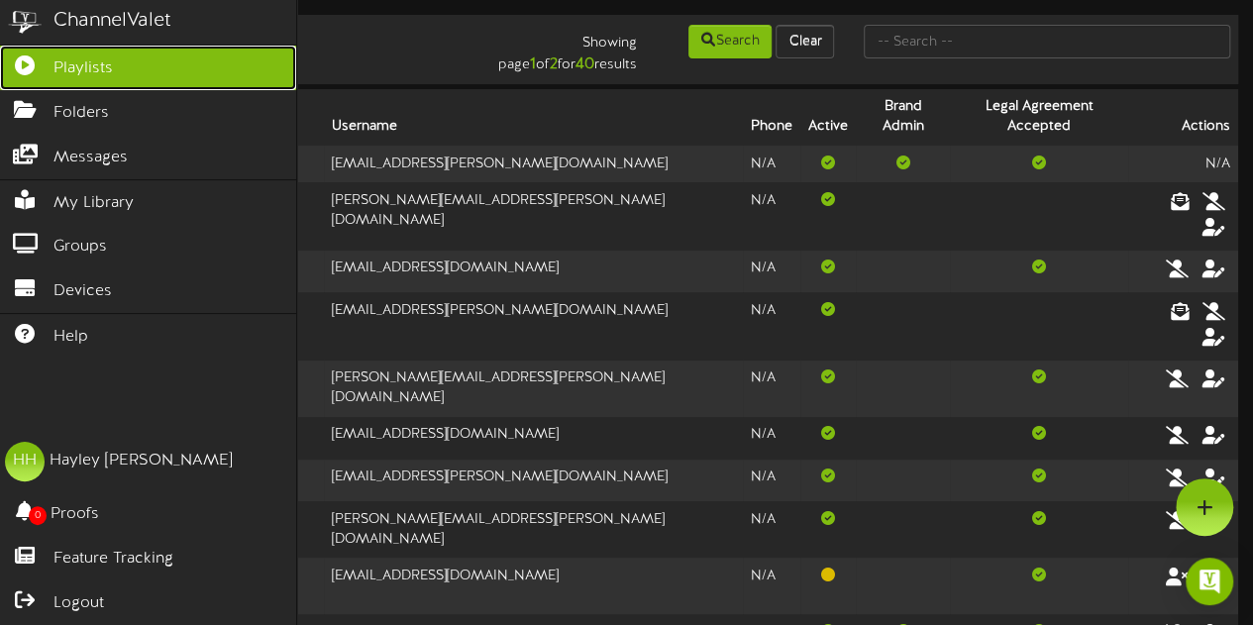
click at [71, 62] on span "Playlists" at bounding box center [83, 68] width 59 height 23
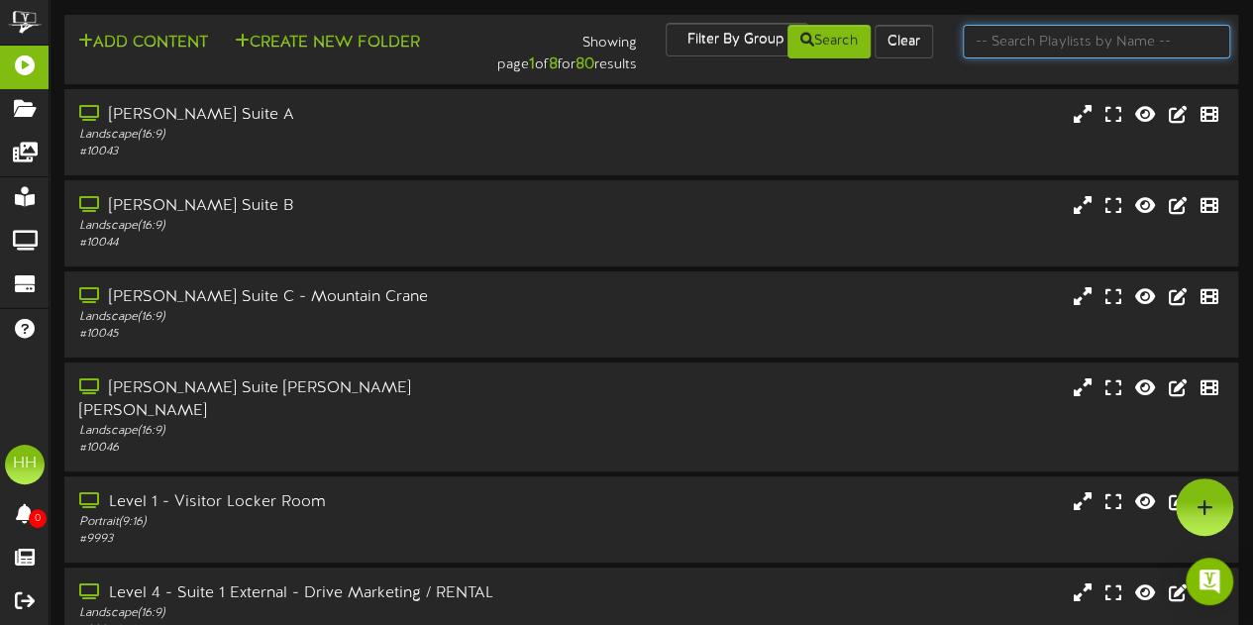
click at [1096, 56] on input "text" at bounding box center [1097, 42] width 268 height 34
type input "65""
